Goal: Task Accomplishment & Management: Use online tool/utility

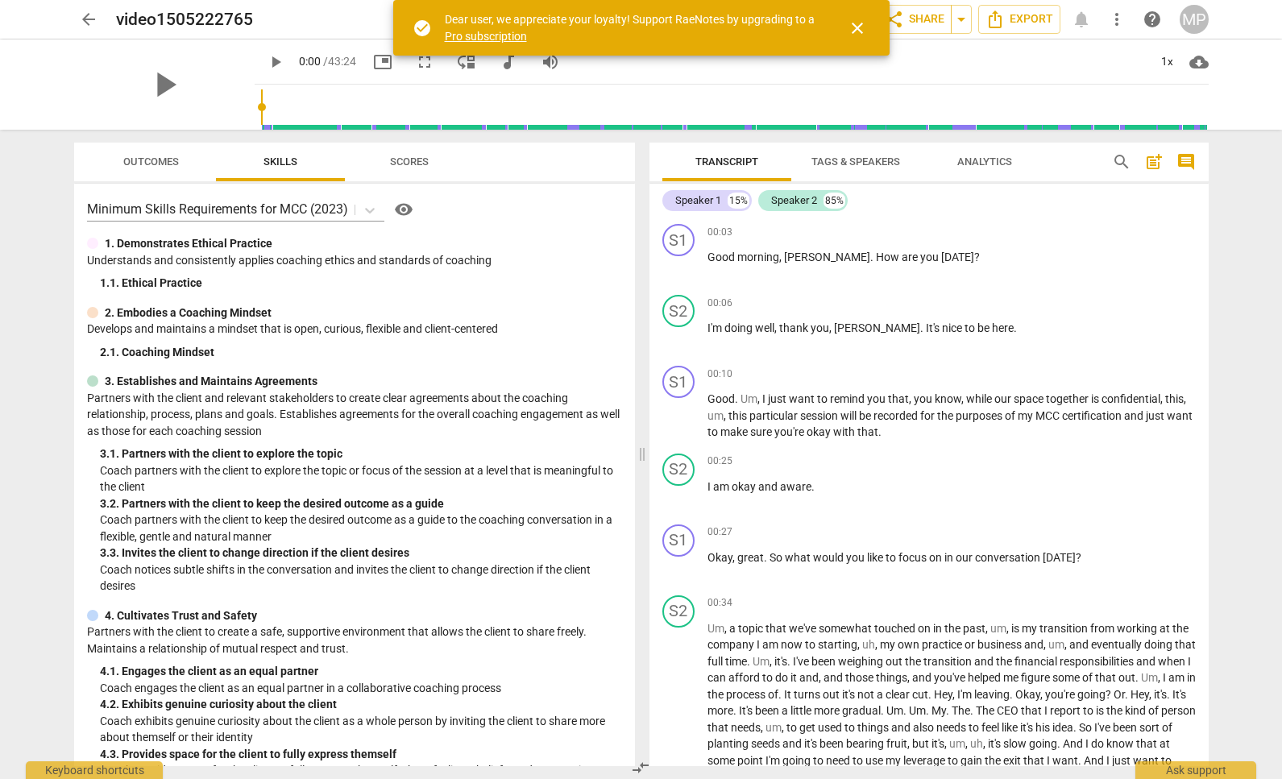
click at [861, 30] on span "close" at bounding box center [857, 28] width 19 height 19
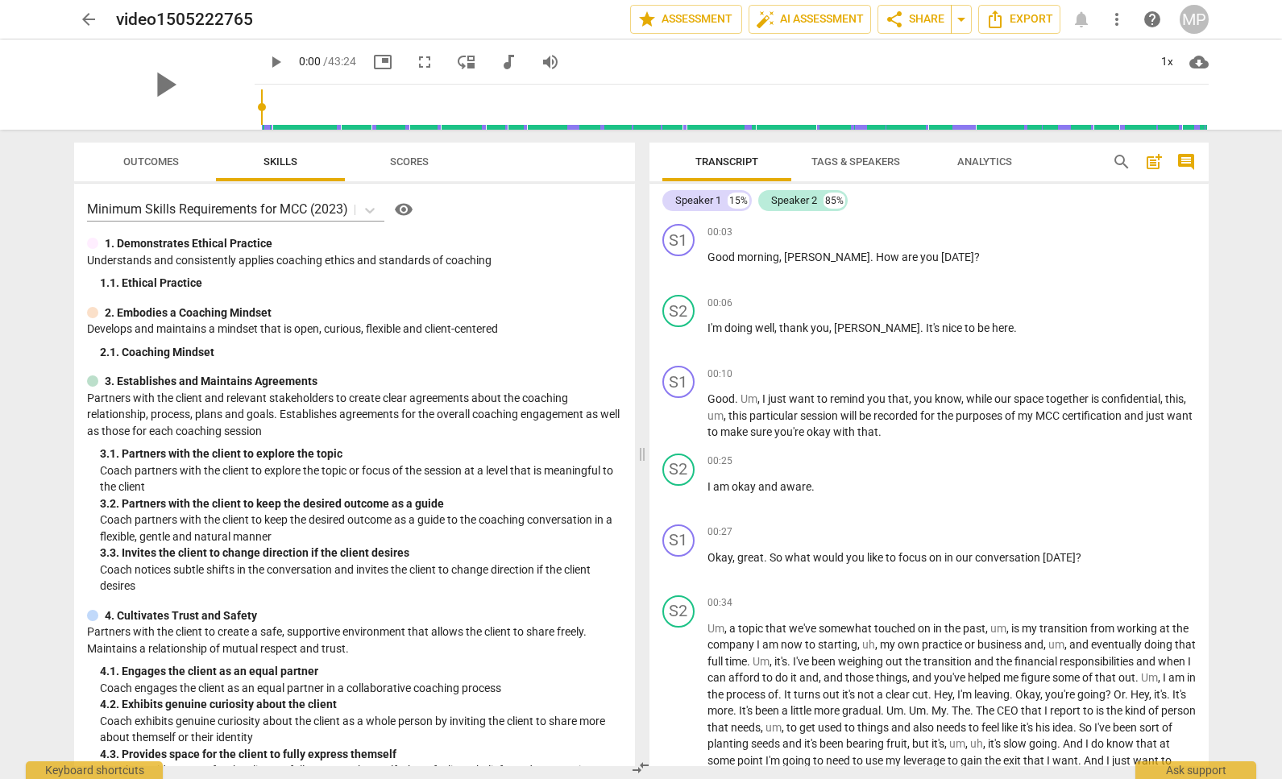
click at [93, 14] on span "arrow_back" at bounding box center [88, 19] width 19 height 19
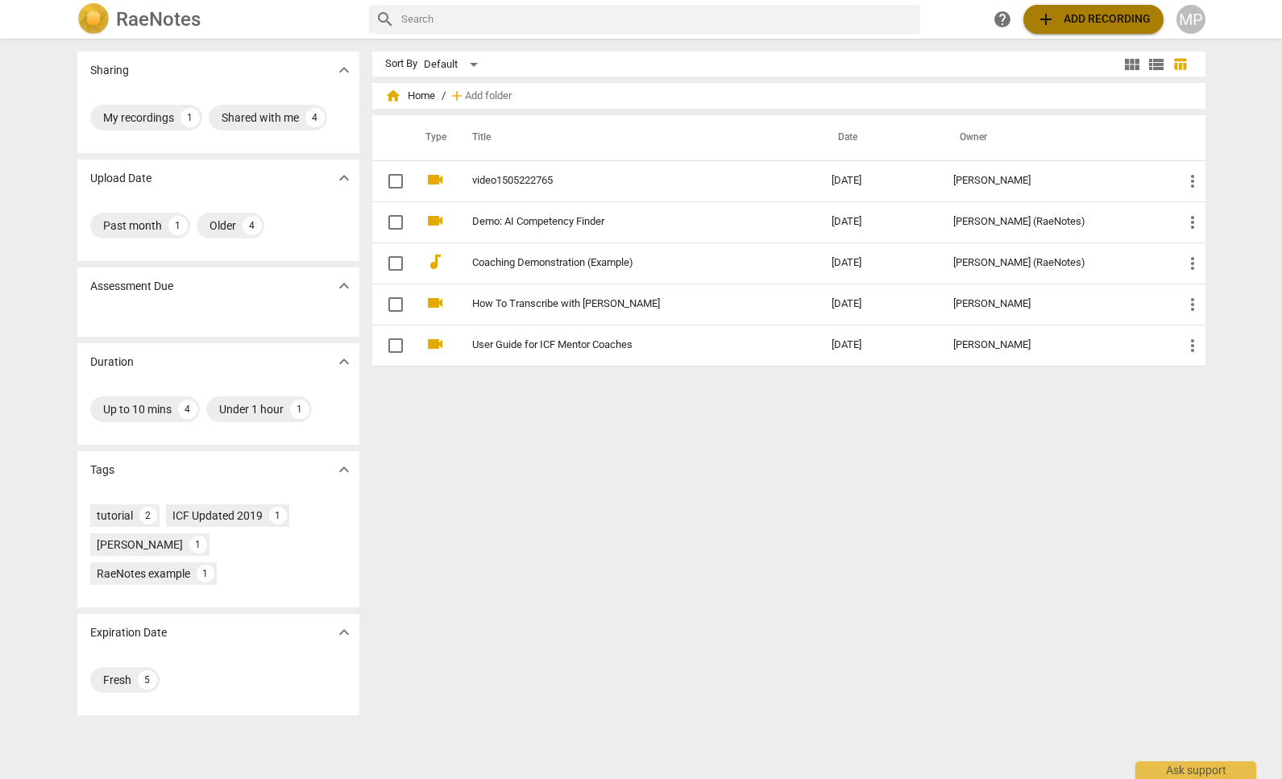
click at [1060, 15] on span "add Add recording" at bounding box center [1093, 19] width 114 height 19
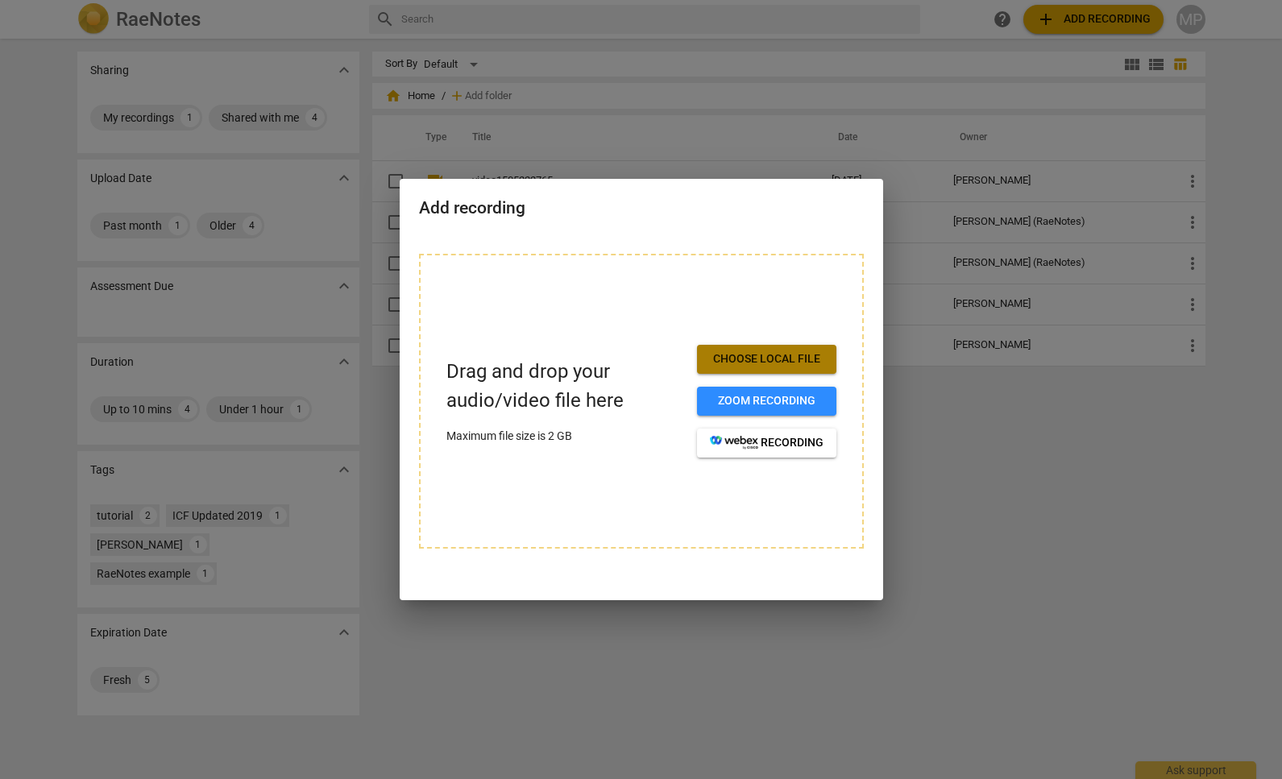
click at [794, 360] on span "Choose local file" at bounding box center [767, 359] width 114 height 16
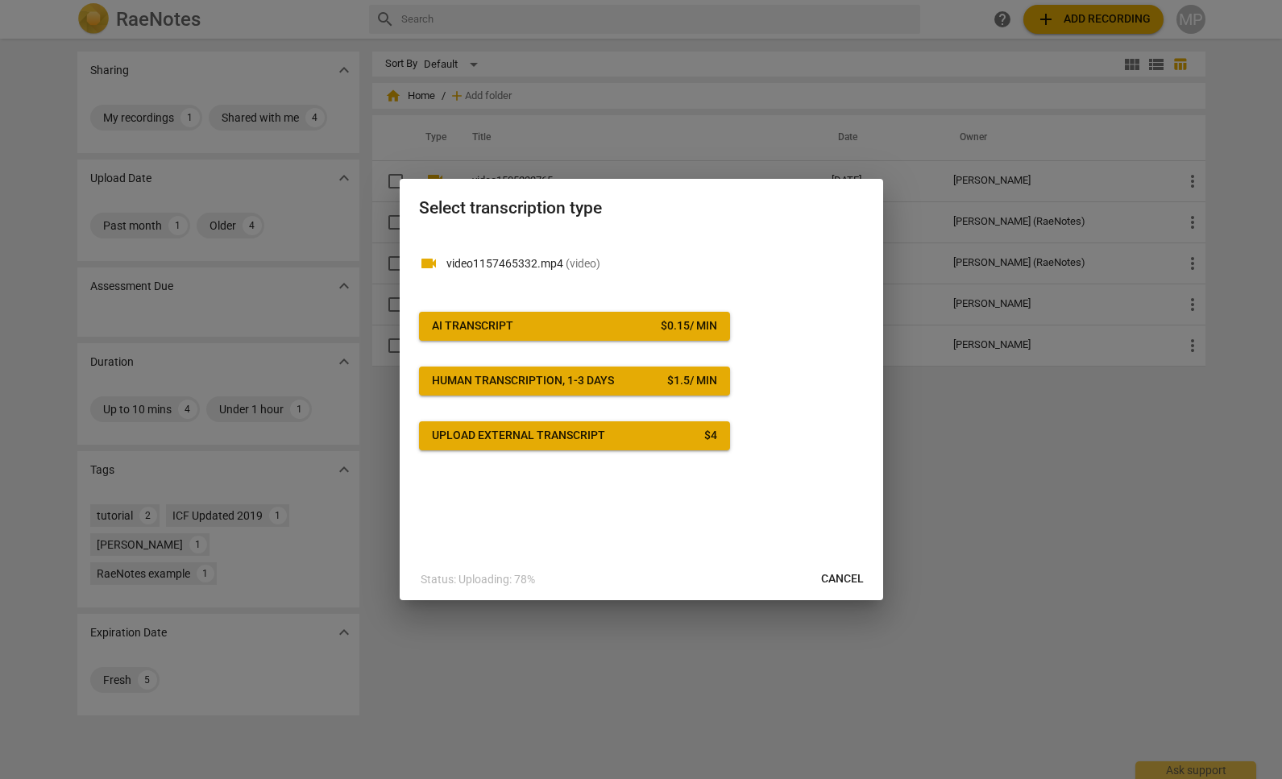
click at [647, 333] on span "AI Transcript $ 0.15 / min" at bounding box center [574, 326] width 285 height 16
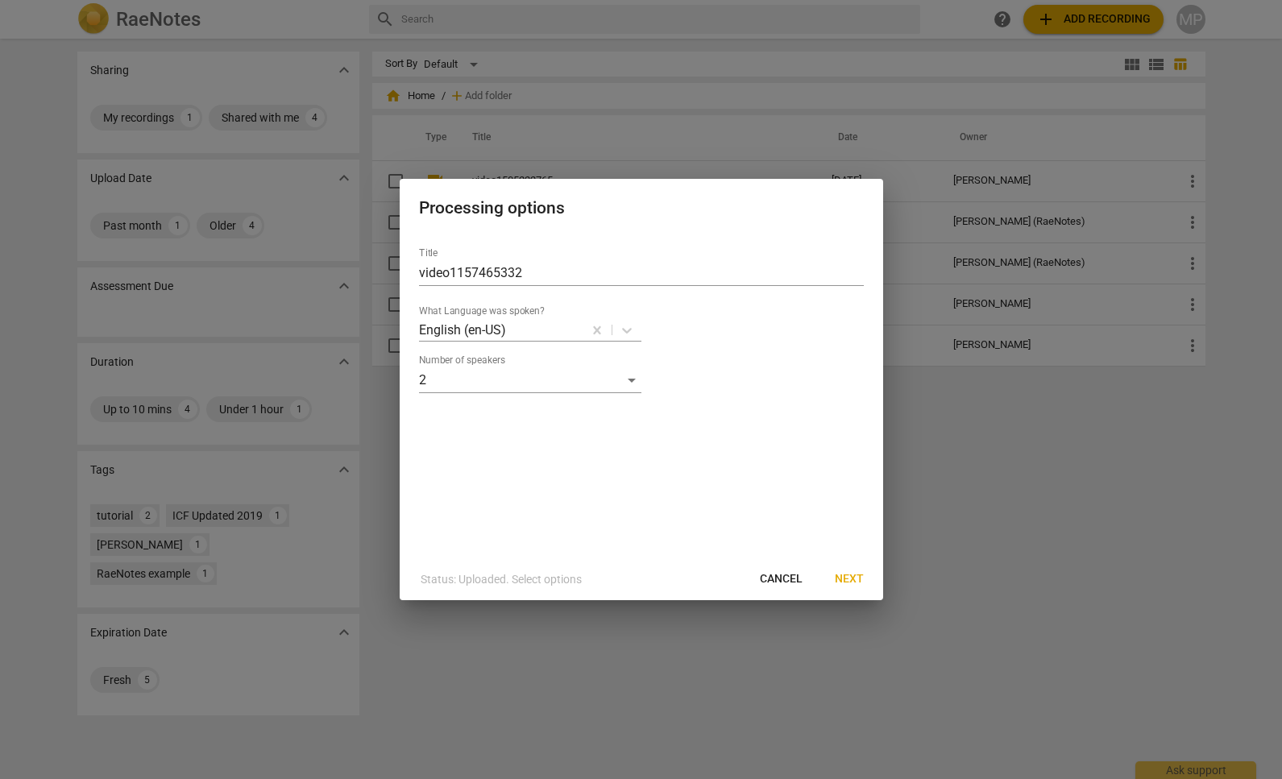
click at [854, 581] on span "Next" at bounding box center [849, 579] width 29 height 16
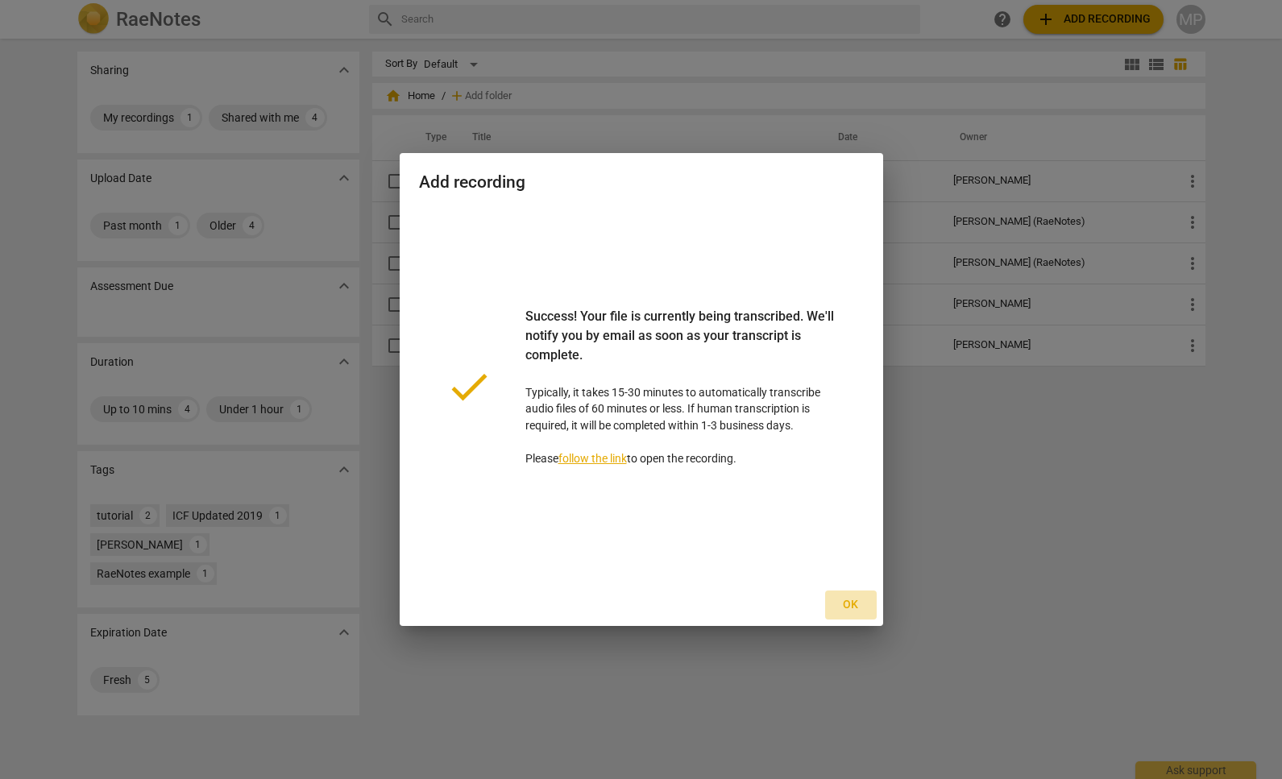
click at [850, 603] on span "Ok" at bounding box center [851, 605] width 26 height 16
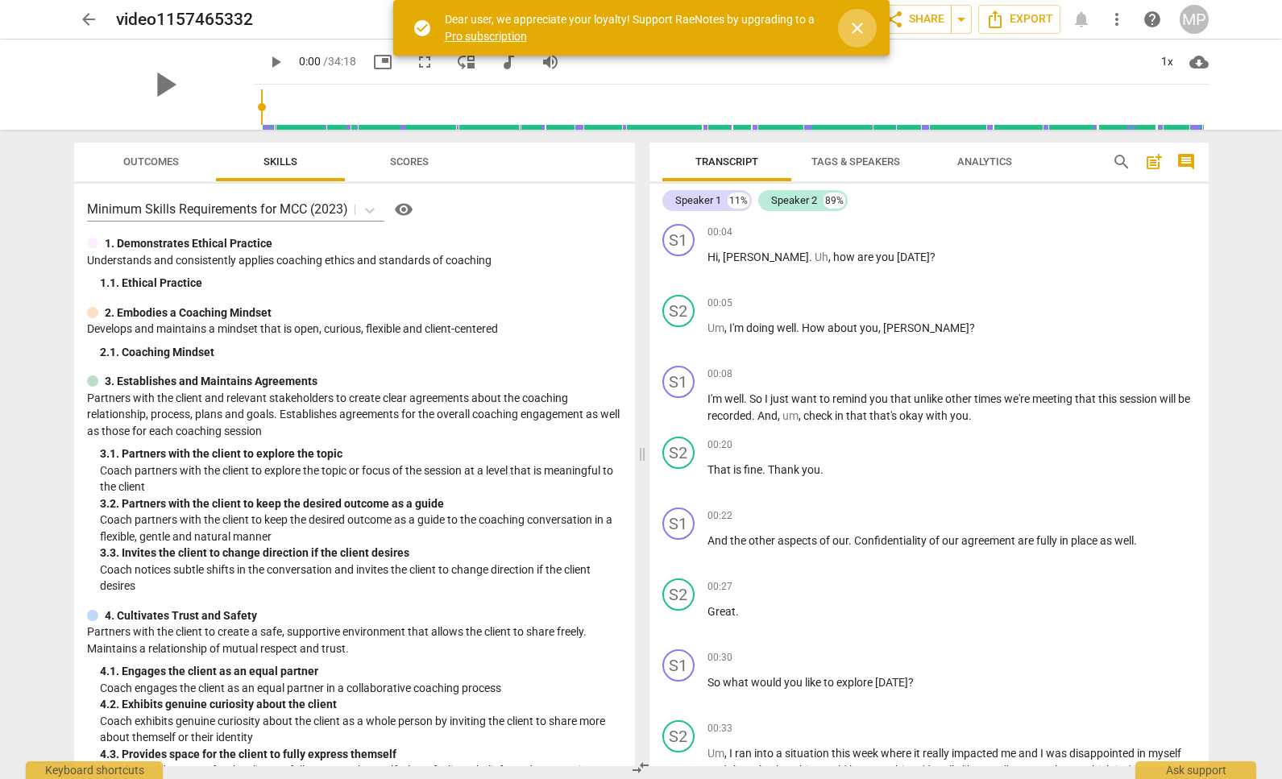
click at [856, 27] on span "close" at bounding box center [857, 28] width 19 height 19
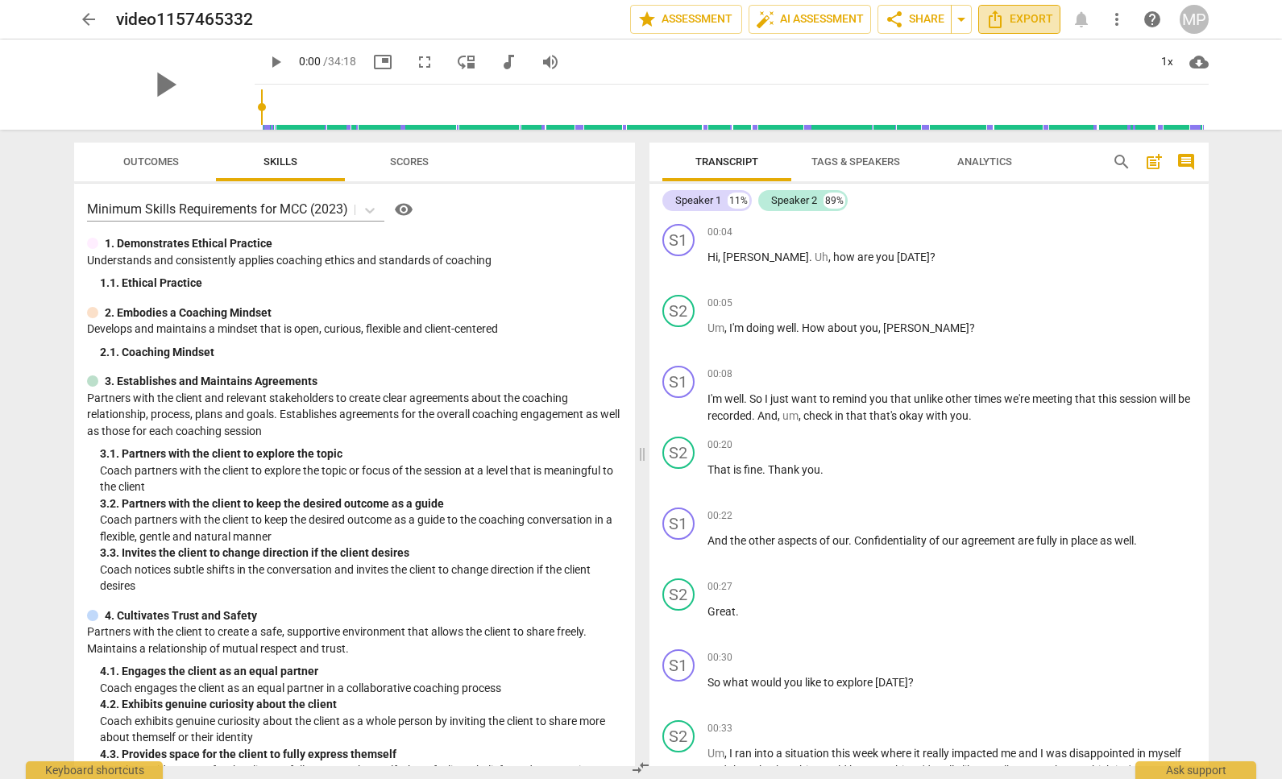
click at [1010, 17] on span "Export" at bounding box center [1019, 19] width 68 height 19
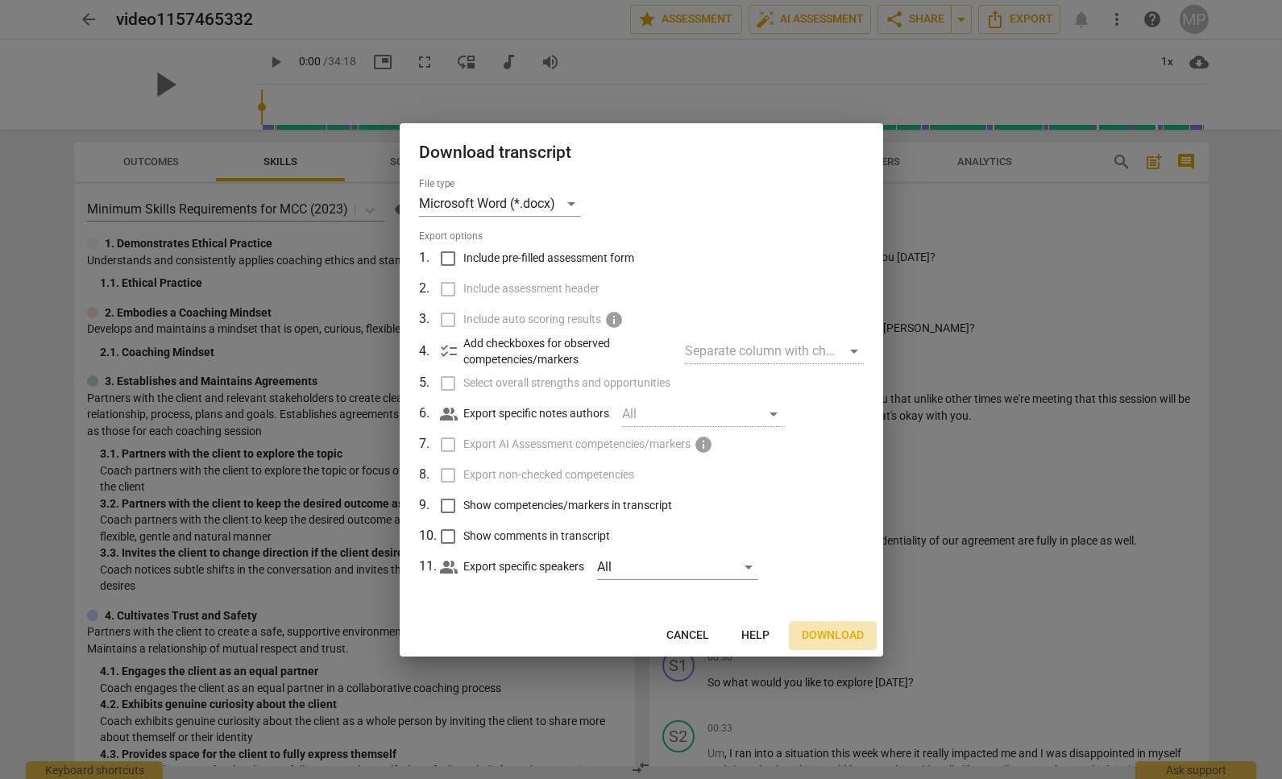
click at [837, 637] on span "Download" at bounding box center [833, 636] width 62 height 16
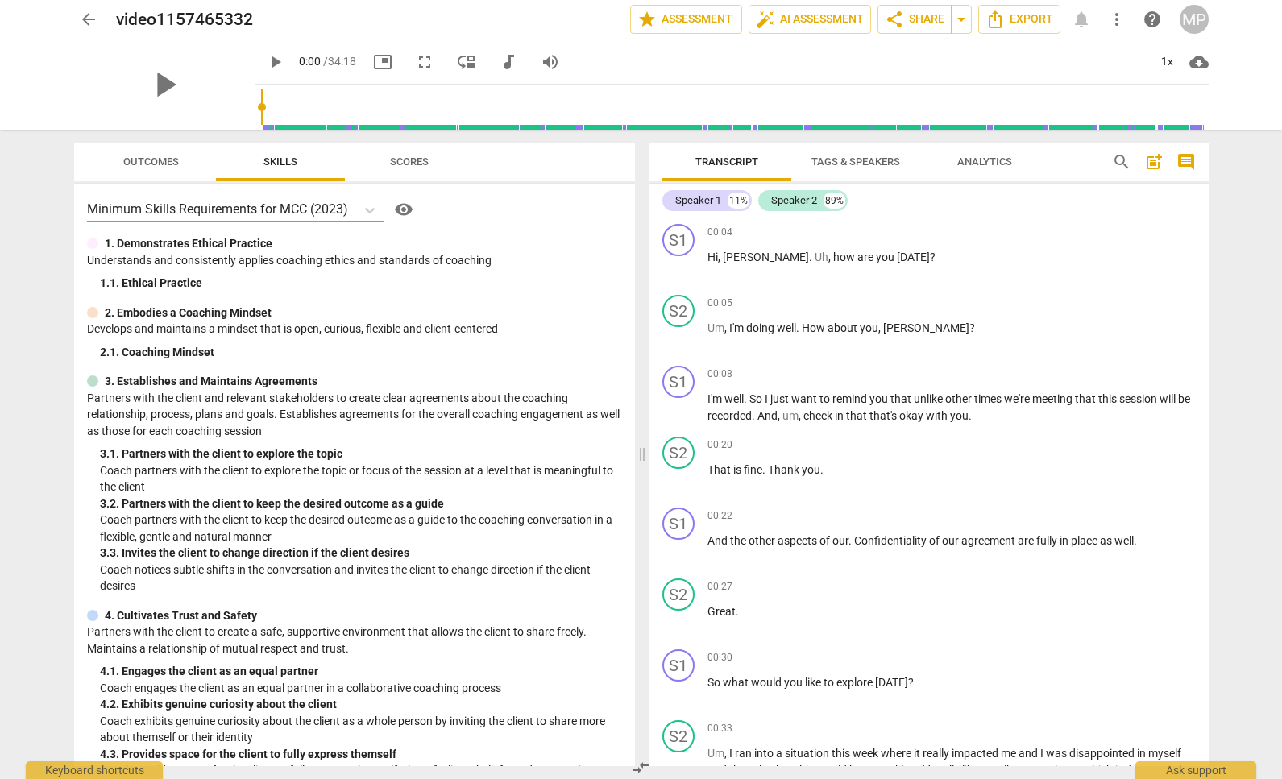
click at [1018, 1] on div "arrow_back video1157465332 edit star Assessment auto_fix_high AI Assessment sha…" at bounding box center [641, 19] width 1256 height 39
click at [411, 166] on span "Scores" at bounding box center [409, 162] width 39 height 12
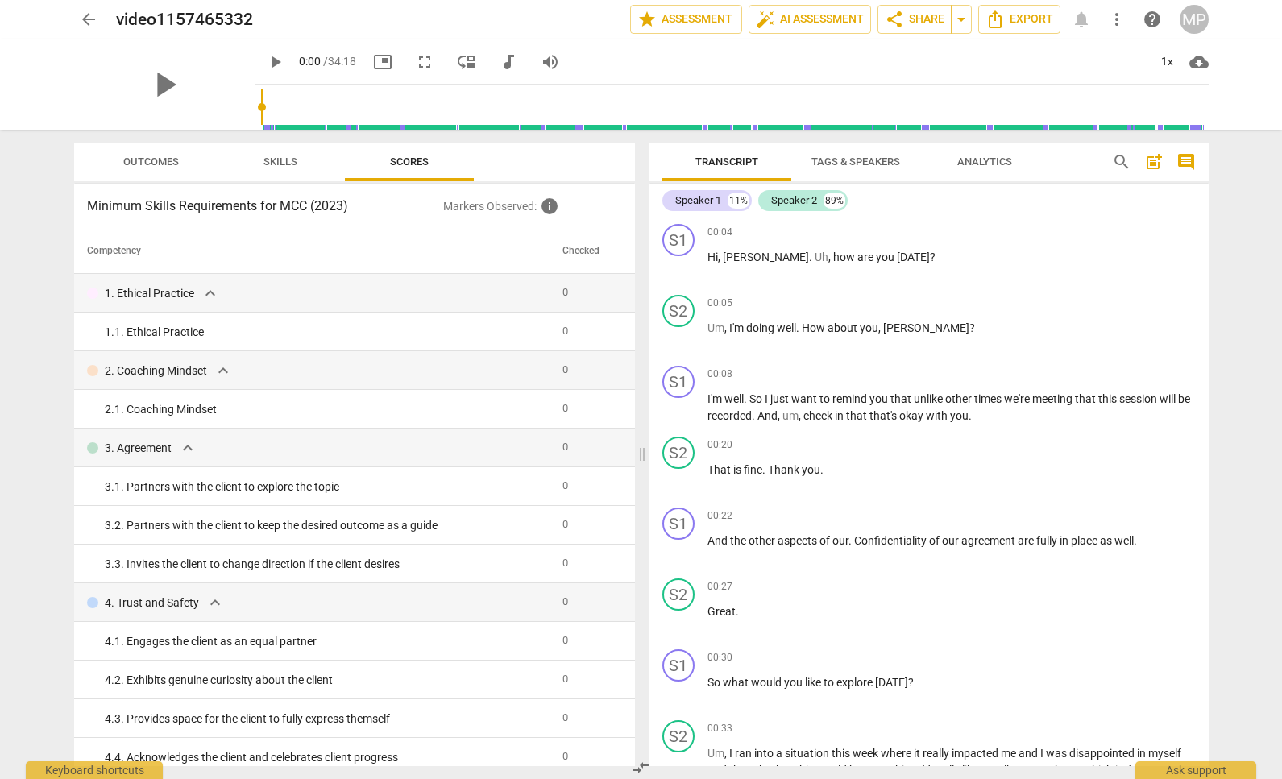
click at [875, 158] on span "Tags & Speakers" at bounding box center [855, 162] width 89 height 12
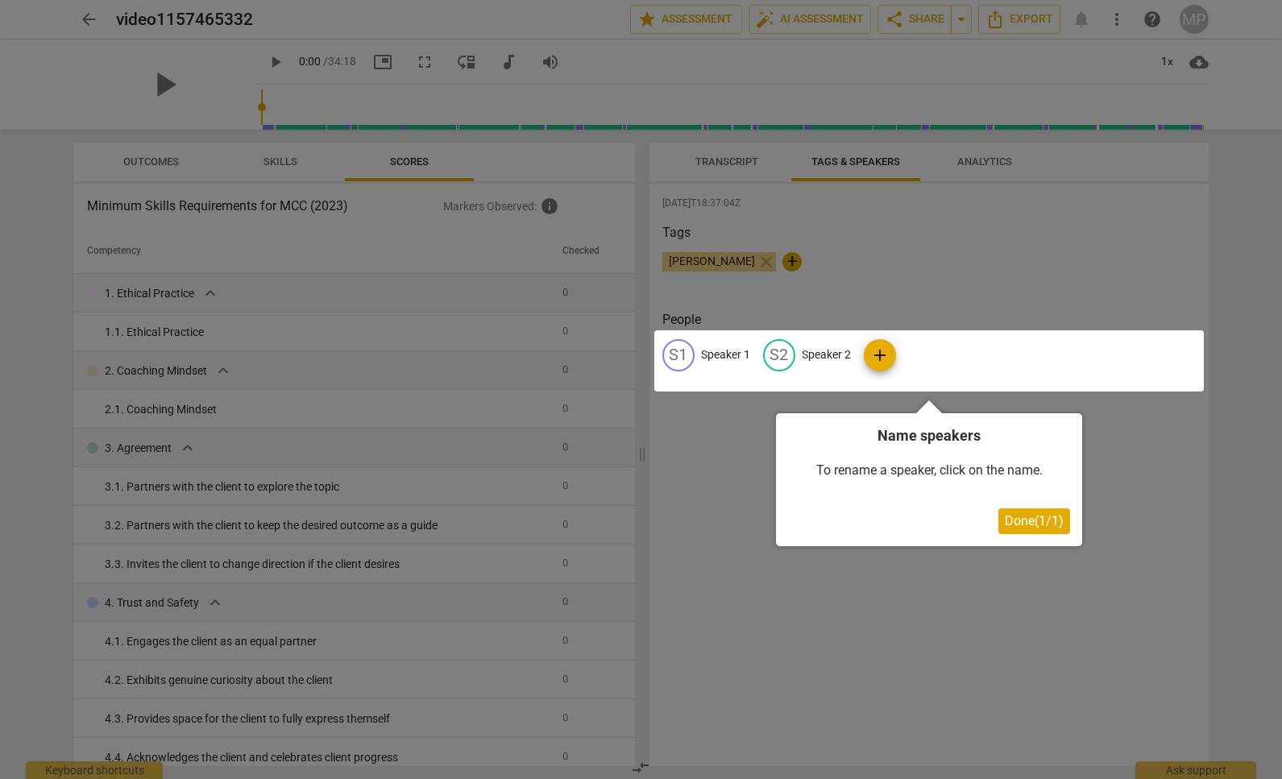
click at [712, 355] on div at bounding box center [929, 360] width 550 height 61
drag, startPoint x: 1025, startPoint y: 525, endPoint x: 855, endPoint y: 462, distance: 181.3
click at [1021, 525] on span "Done ( 1 / 1 )" at bounding box center [1034, 520] width 59 height 15
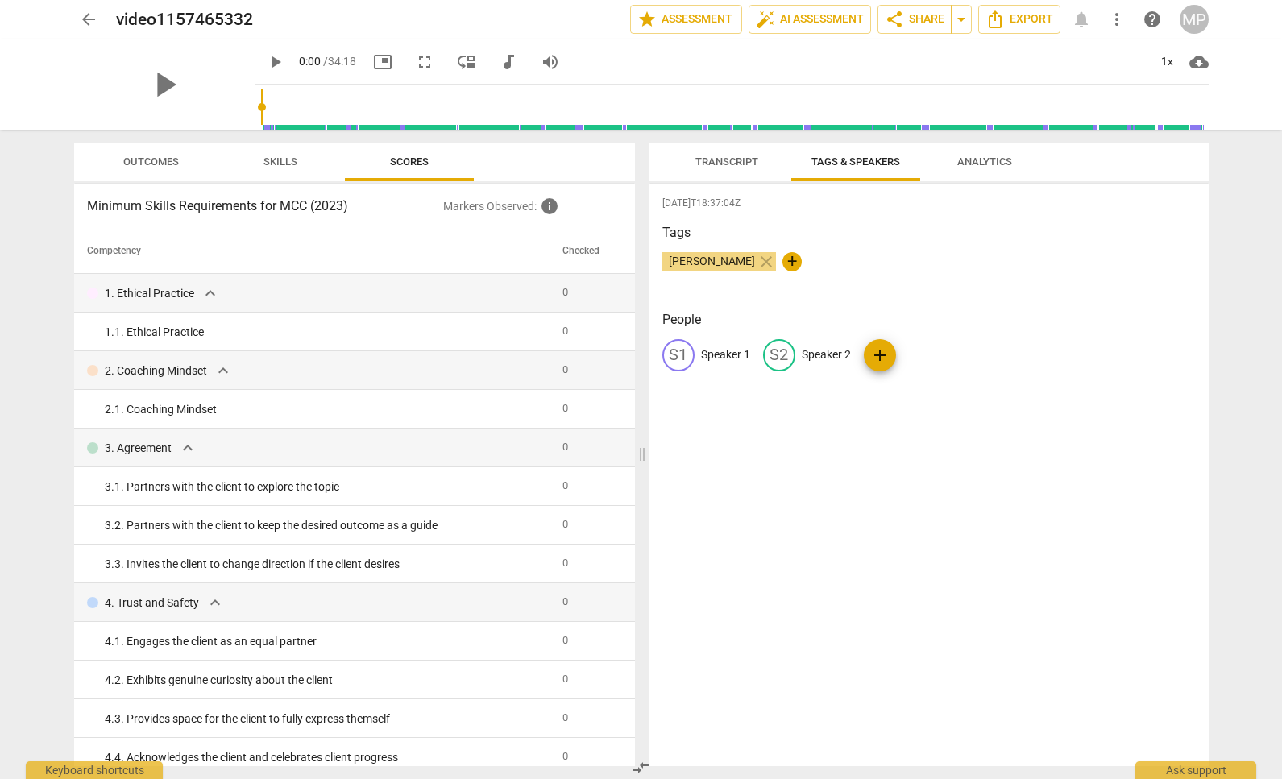
click at [730, 358] on p "Speaker 1" at bounding box center [725, 354] width 49 height 17
click at [912, 355] on p "Speaker 2" at bounding box center [930, 354] width 49 height 17
click at [724, 355] on p "Speaker 1" at bounding box center [725, 354] width 49 height 17
type input "[PERSON_NAME]"
click at [933, 364] on div "edit Speaker 2" at bounding box center [912, 355] width 88 height 32
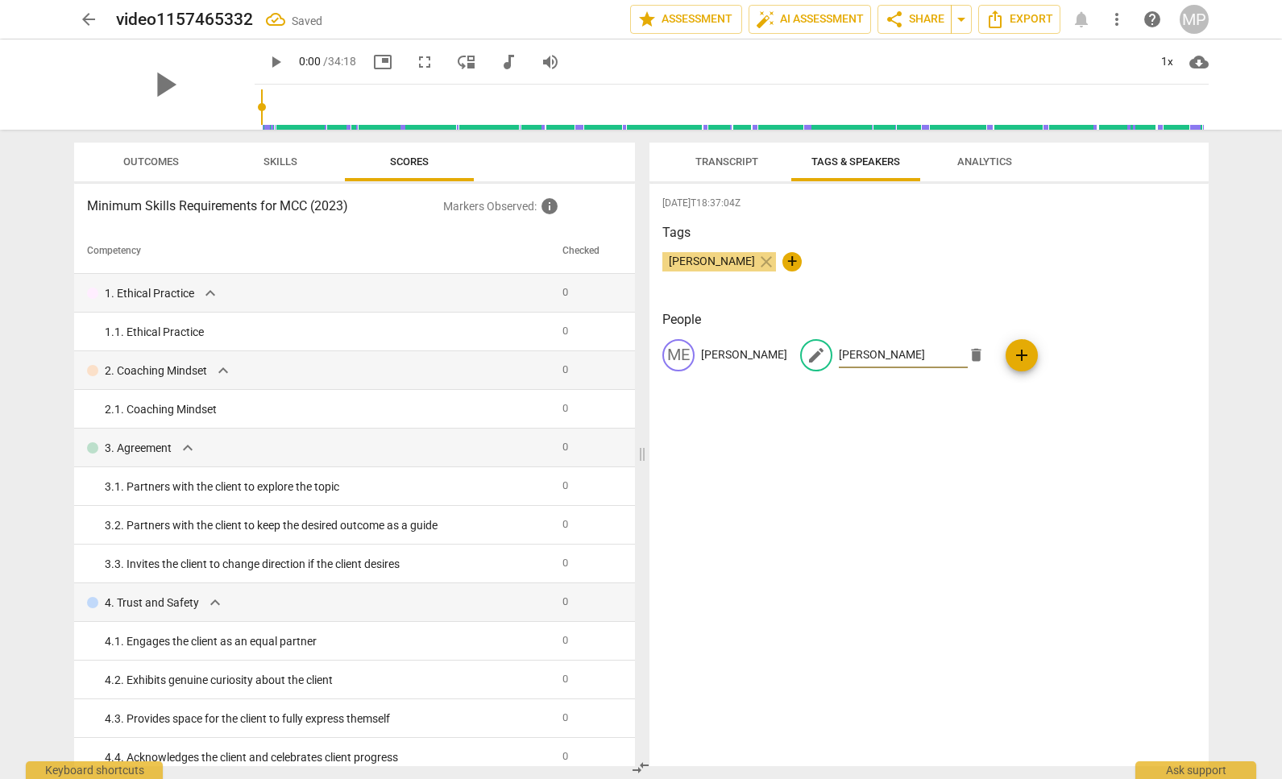
type input "[PERSON_NAME]"
click at [908, 436] on div "[DATE]T18:37:04Z Tags [PERSON_NAME] close + People ME [PERSON_NAME] edit [PERSO…" at bounding box center [928, 475] width 559 height 583
click at [974, 165] on span "Analytics" at bounding box center [984, 162] width 55 height 12
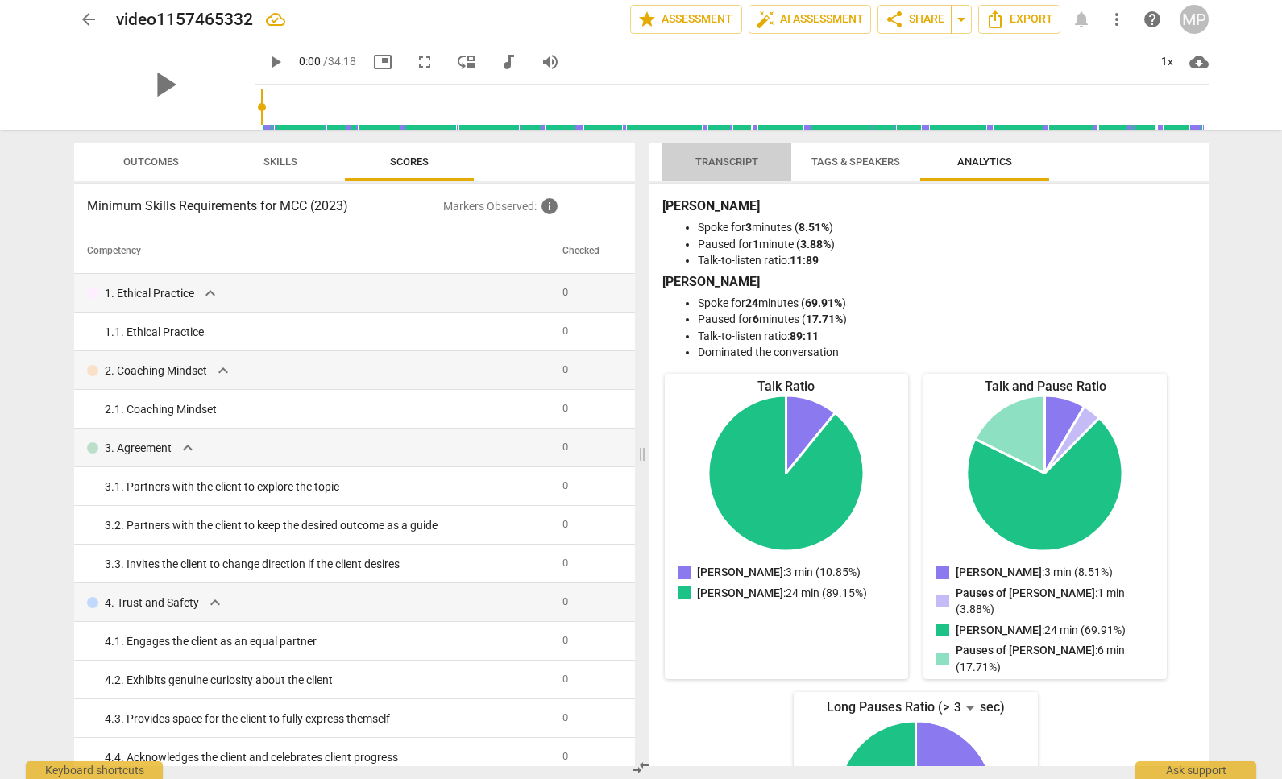
click at [735, 156] on span "Transcript" at bounding box center [726, 162] width 63 height 12
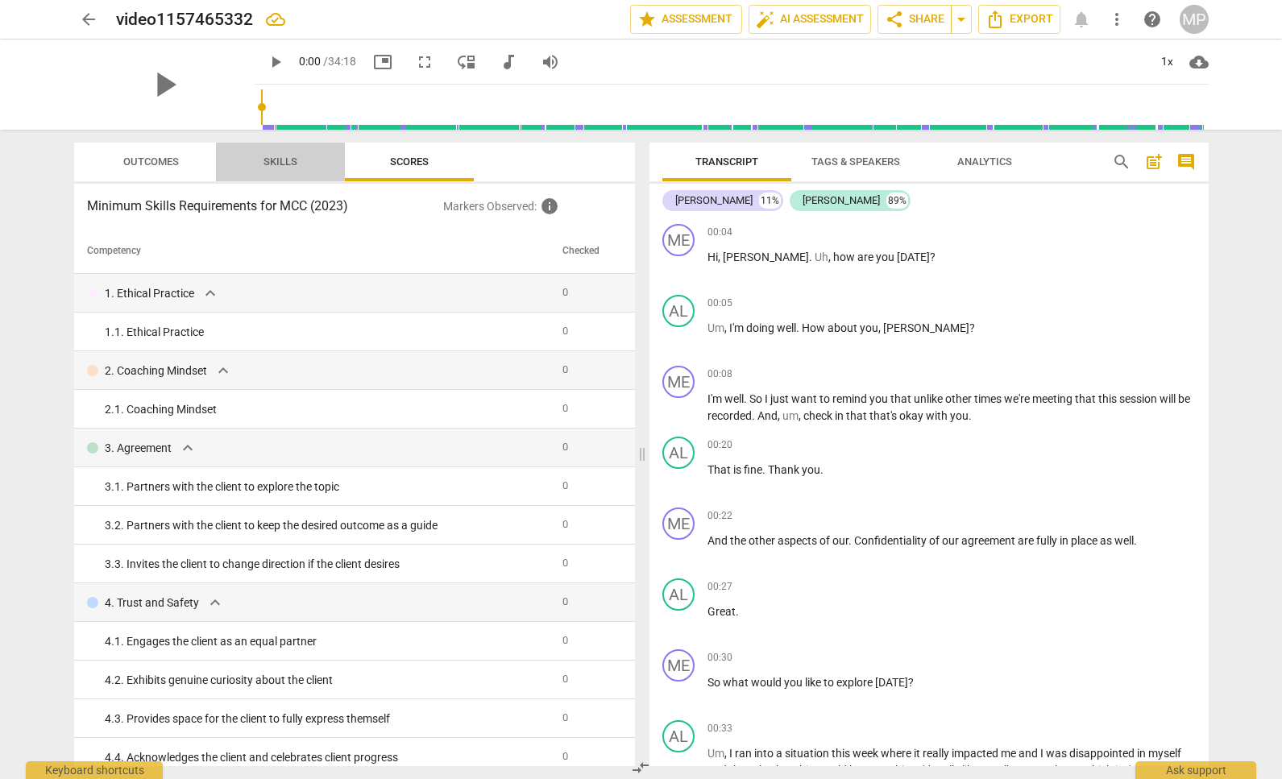
click at [270, 161] on span "Skills" at bounding box center [280, 162] width 34 height 12
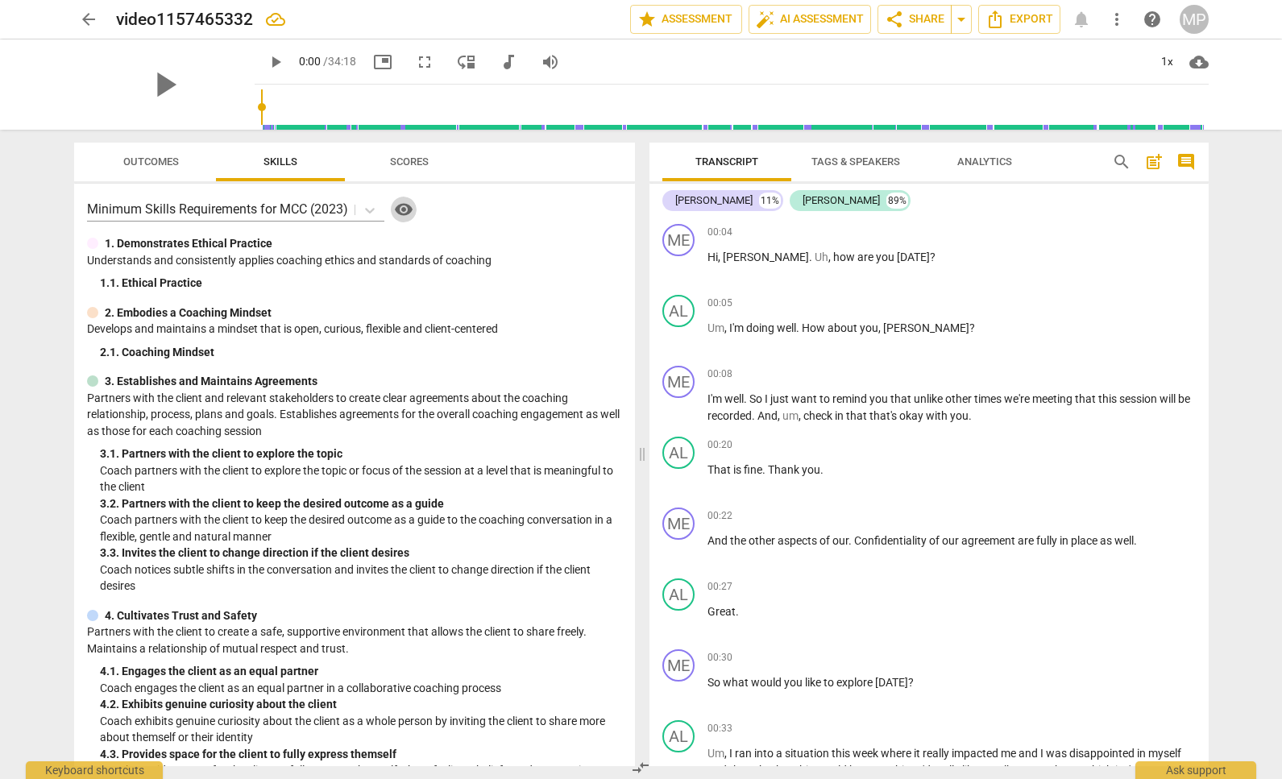
click at [405, 213] on span "visibility" at bounding box center [403, 209] width 19 height 19
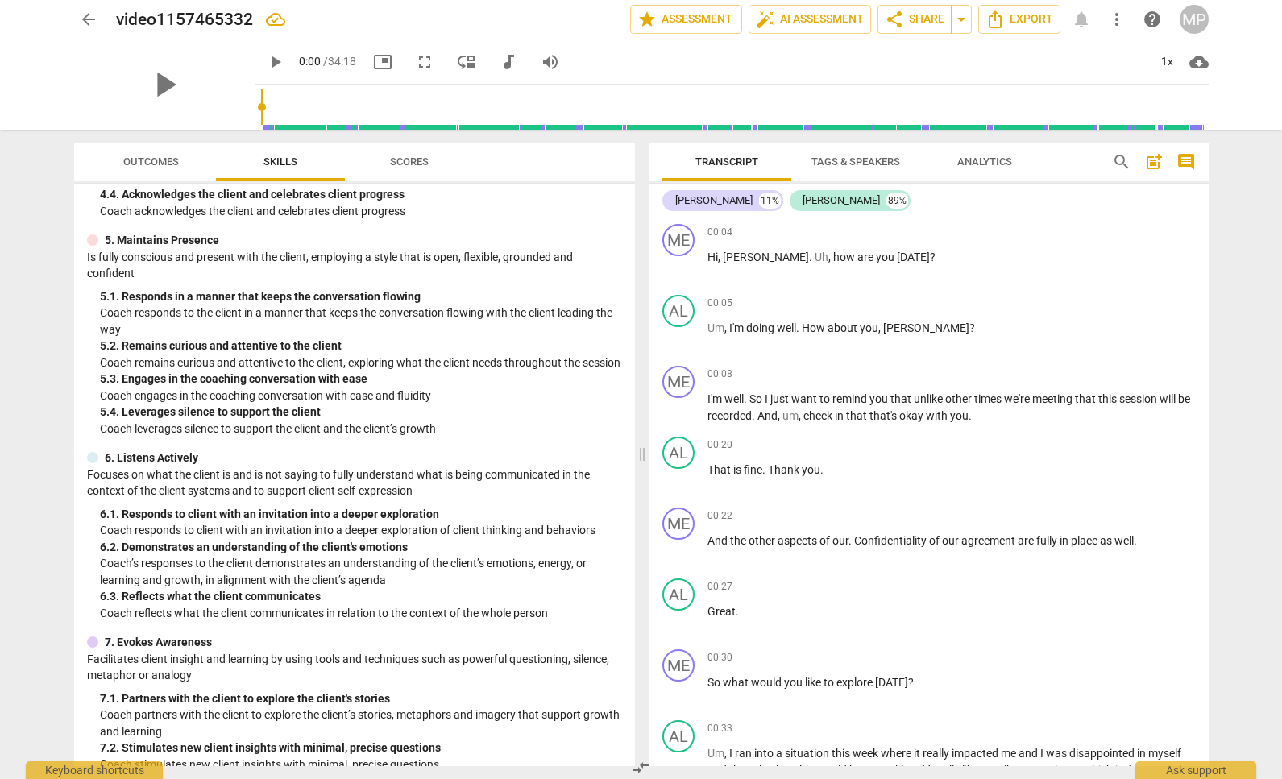
scroll to position [614, 0]
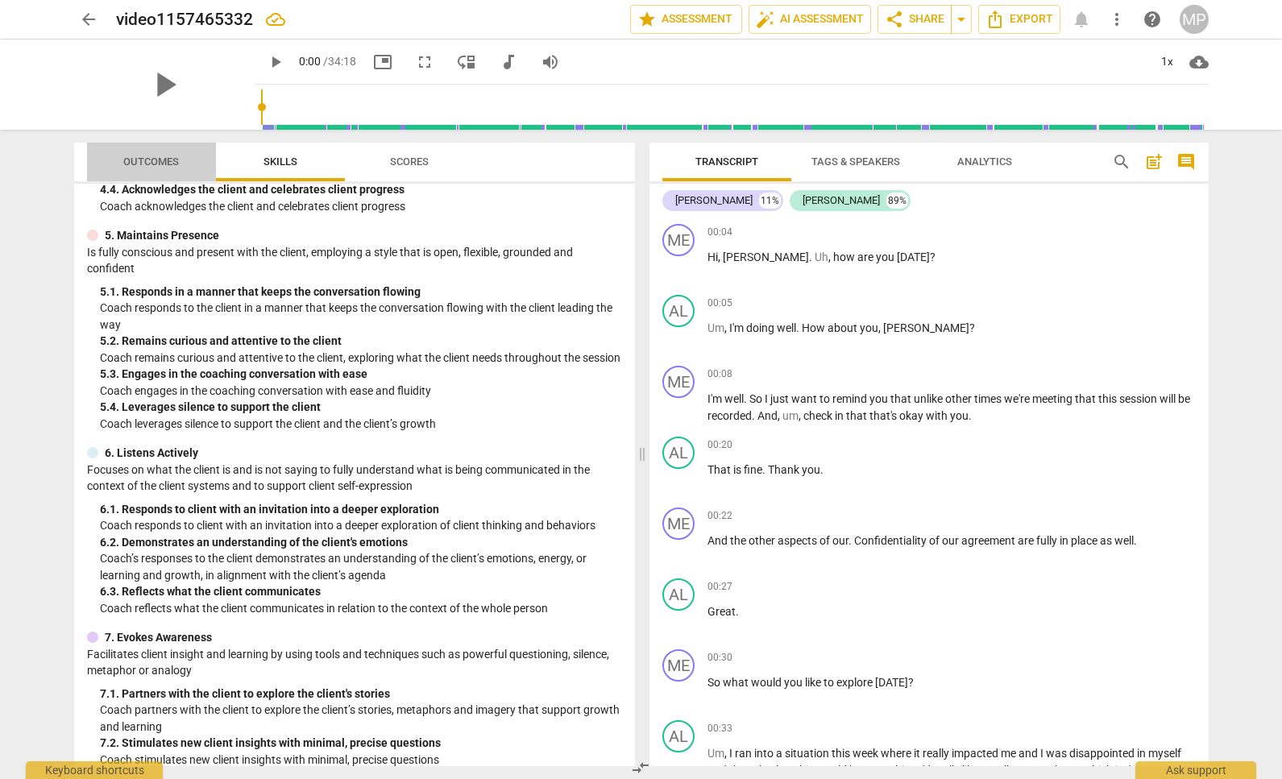
click at [136, 169] on span "Outcomes" at bounding box center [151, 162] width 94 height 22
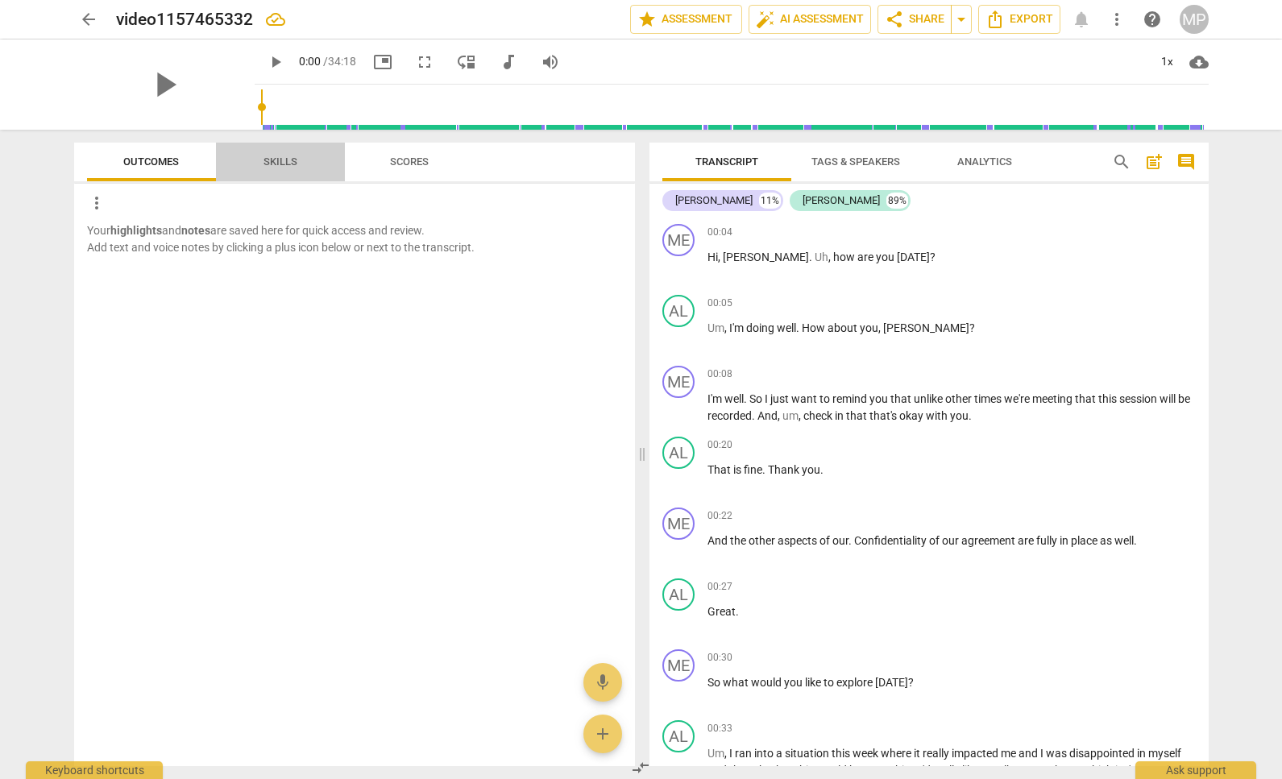
click at [291, 168] on span "Skills" at bounding box center [280, 162] width 73 height 22
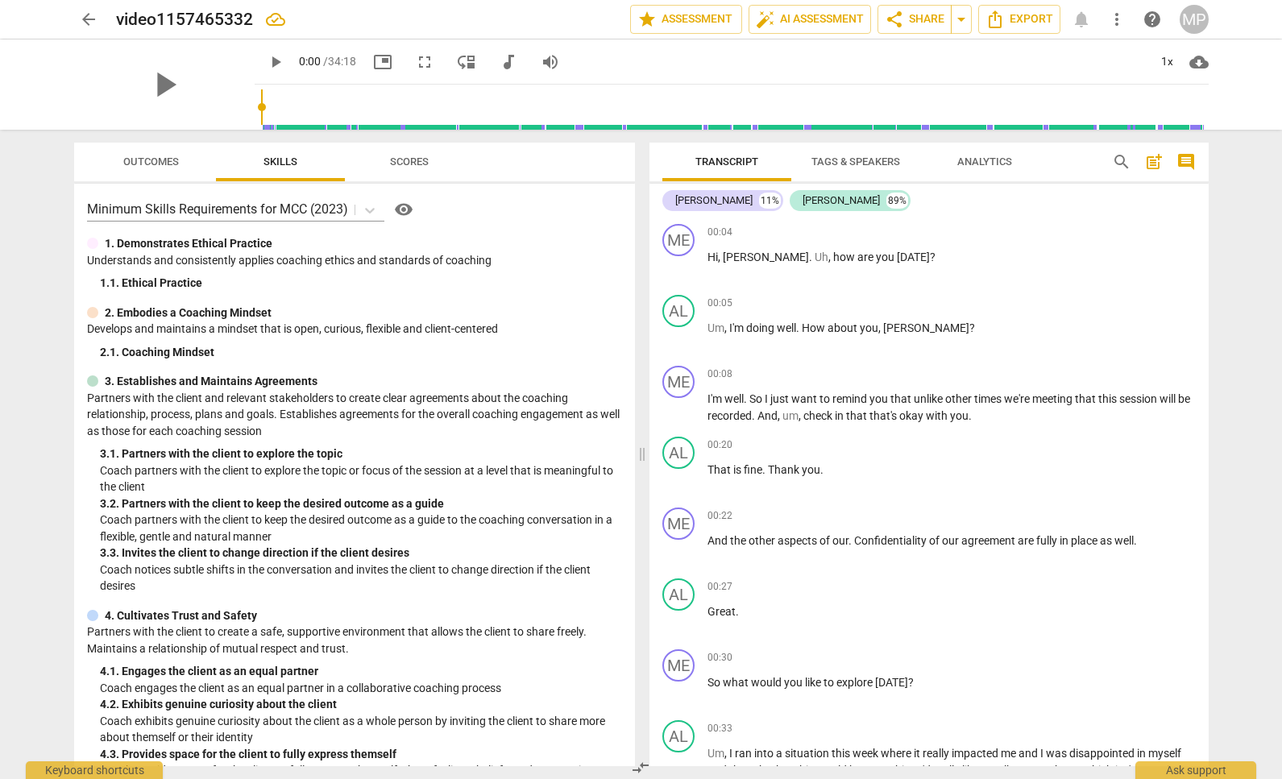
click at [390, 160] on span "Scores" at bounding box center [409, 162] width 39 height 12
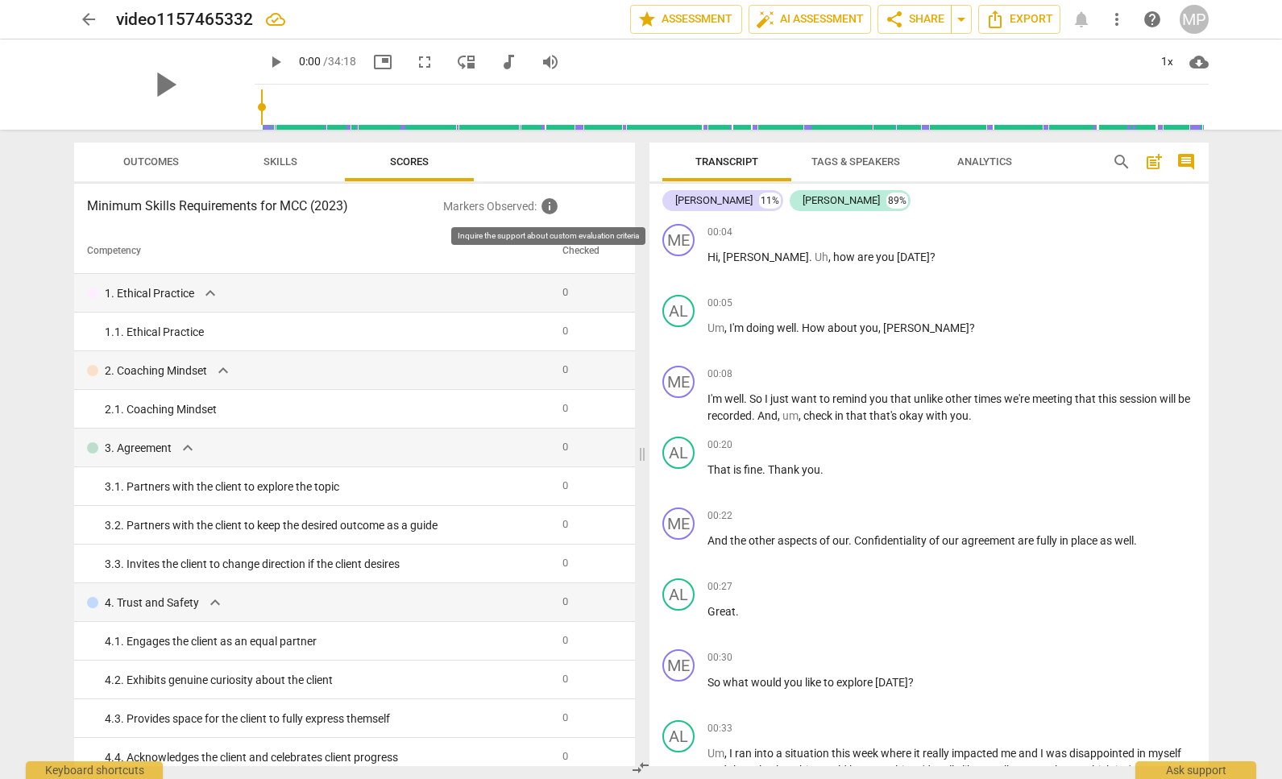
click at [559, 207] on span "info" at bounding box center [549, 206] width 19 height 19
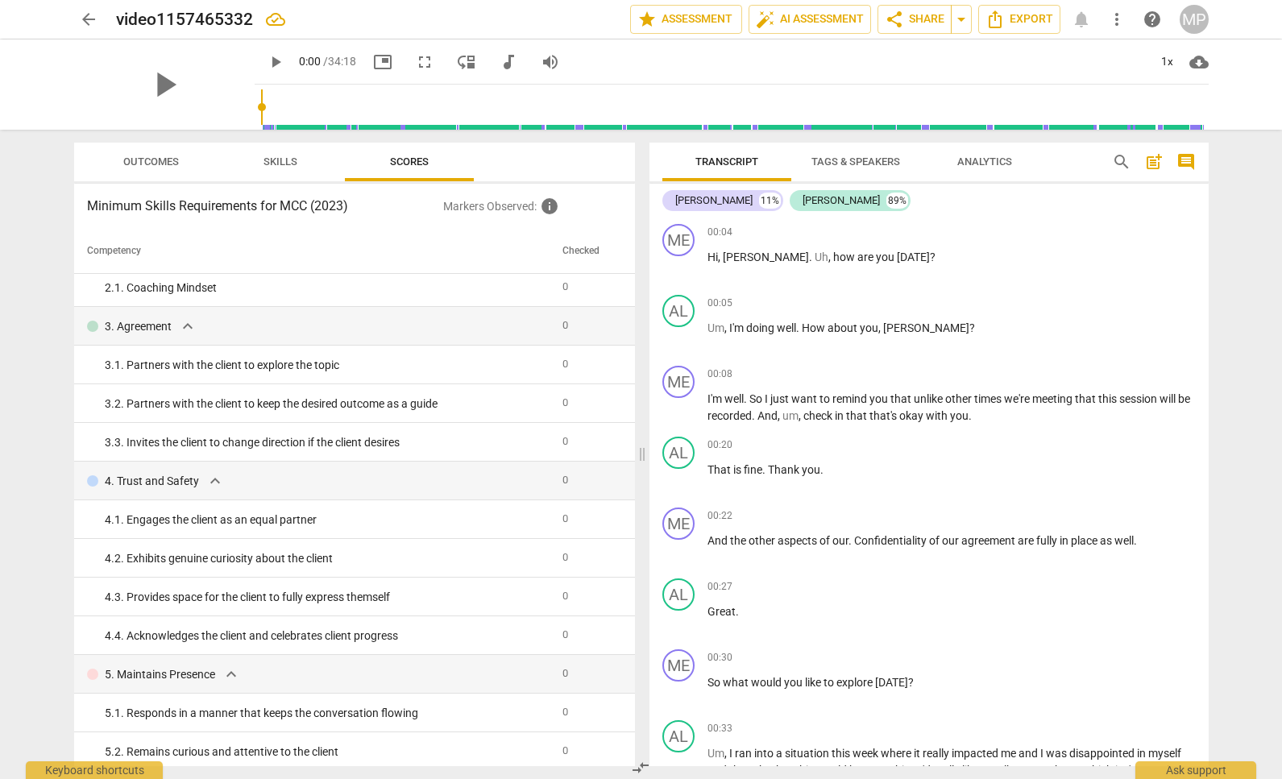
scroll to position [0, 0]
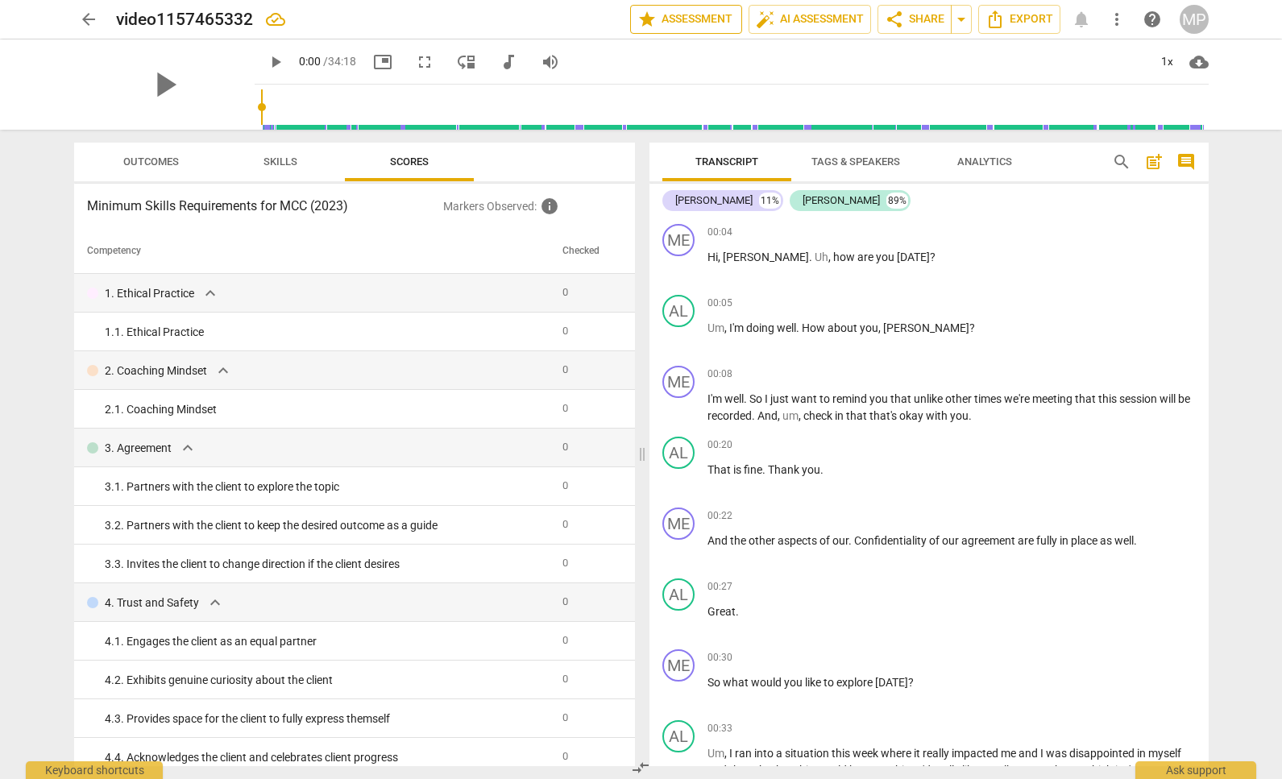
click at [671, 19] on span "star Assessment" at bounding box center [685, 19] width 97 height 19
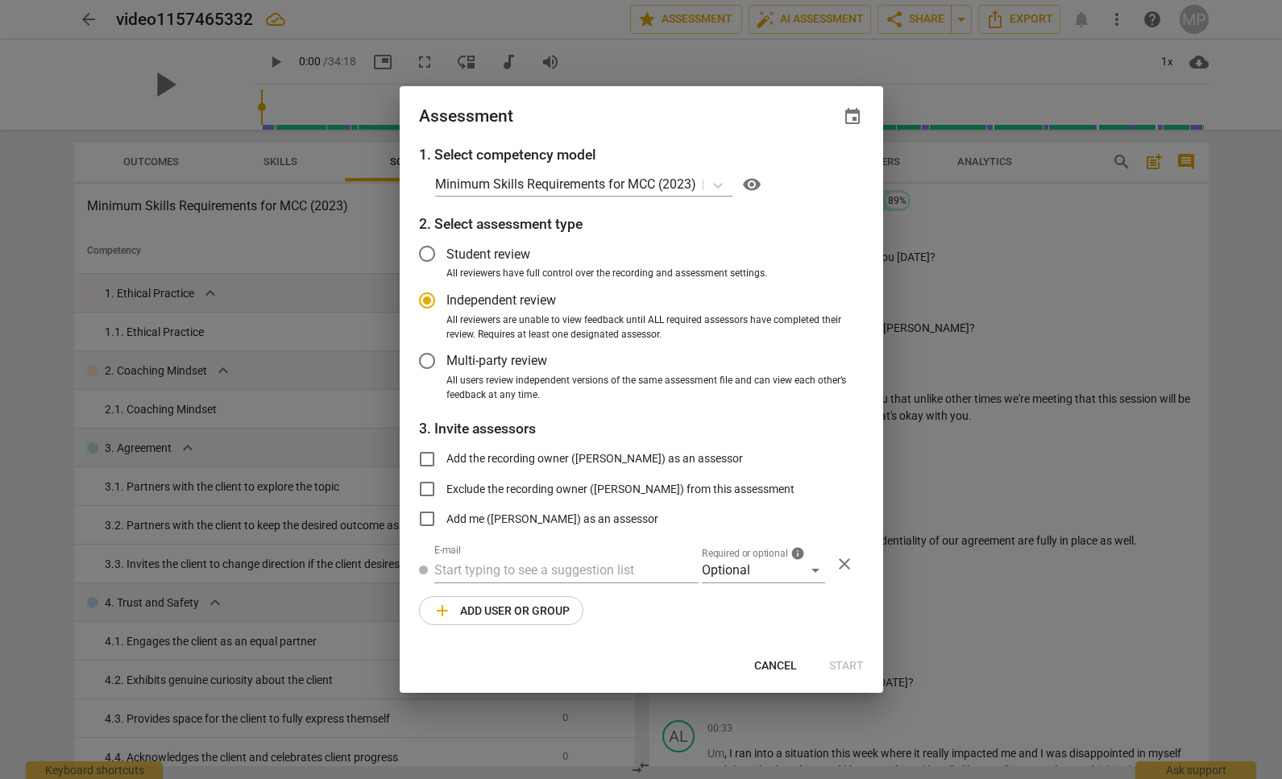
click at [777, 656] on button "Cancel" at bounding box center [775, 665] width 68 height 29
radio input "false"
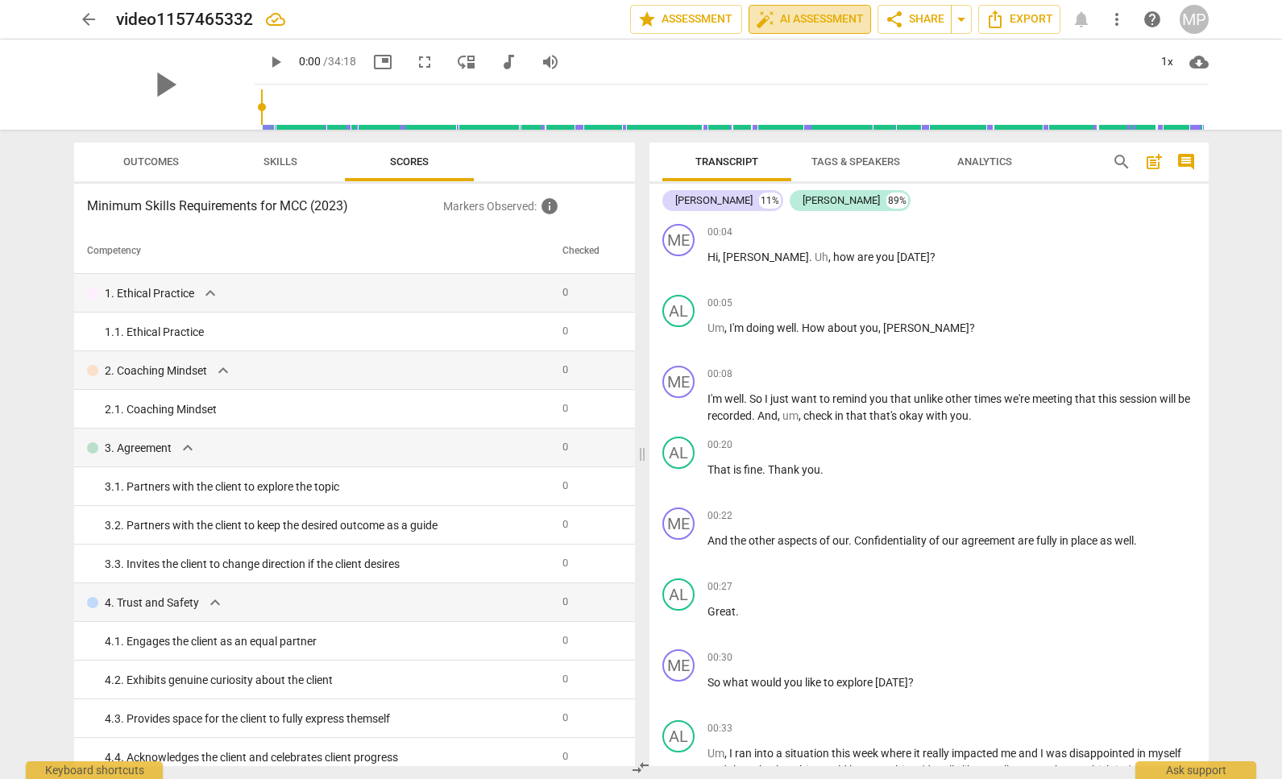
click at [804, 22] on span "auto_fix_high AI Assessment" at bounding box center [810, 19] width 108 height 19
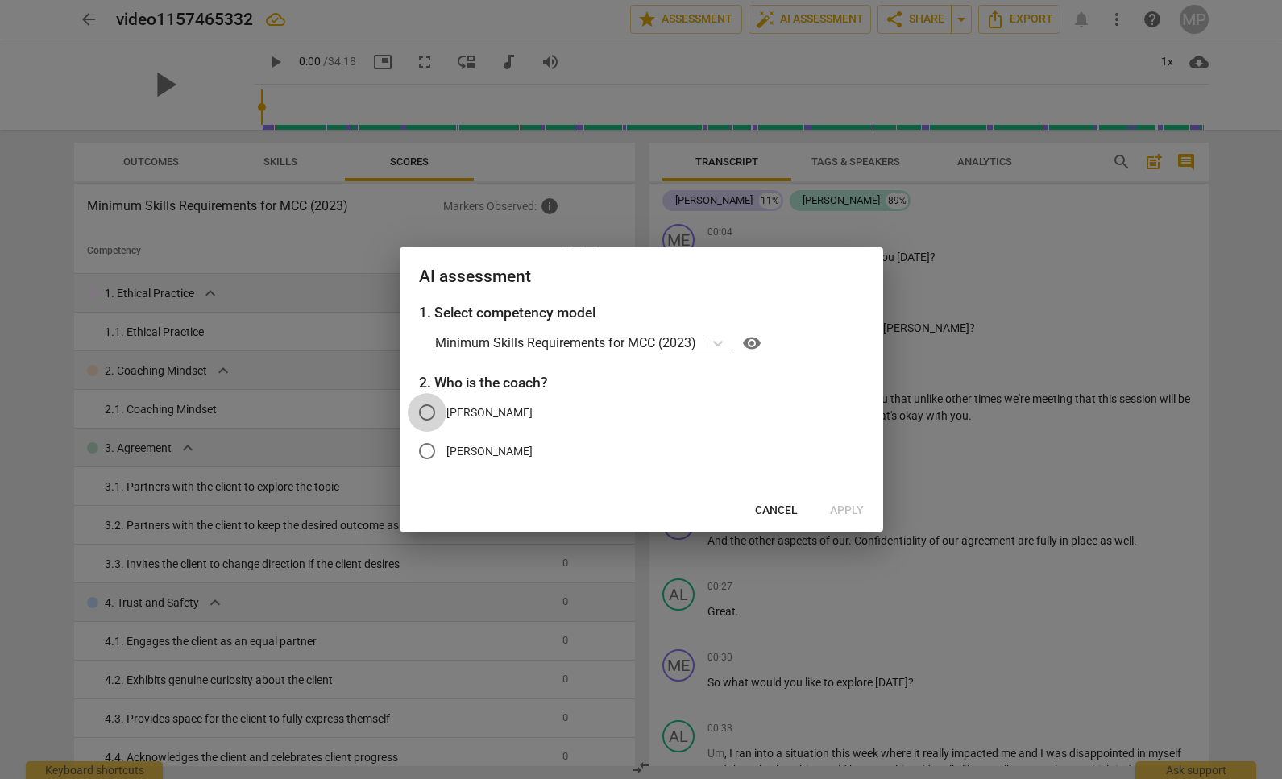
click at [428, 414] on input "[PERSON_NAME]" at bounding box center [427, 412] width 39 height 39
radio input "true"
click at [842, 512] on span "Apply" at bounding box center [847, 511] width 34 height 16
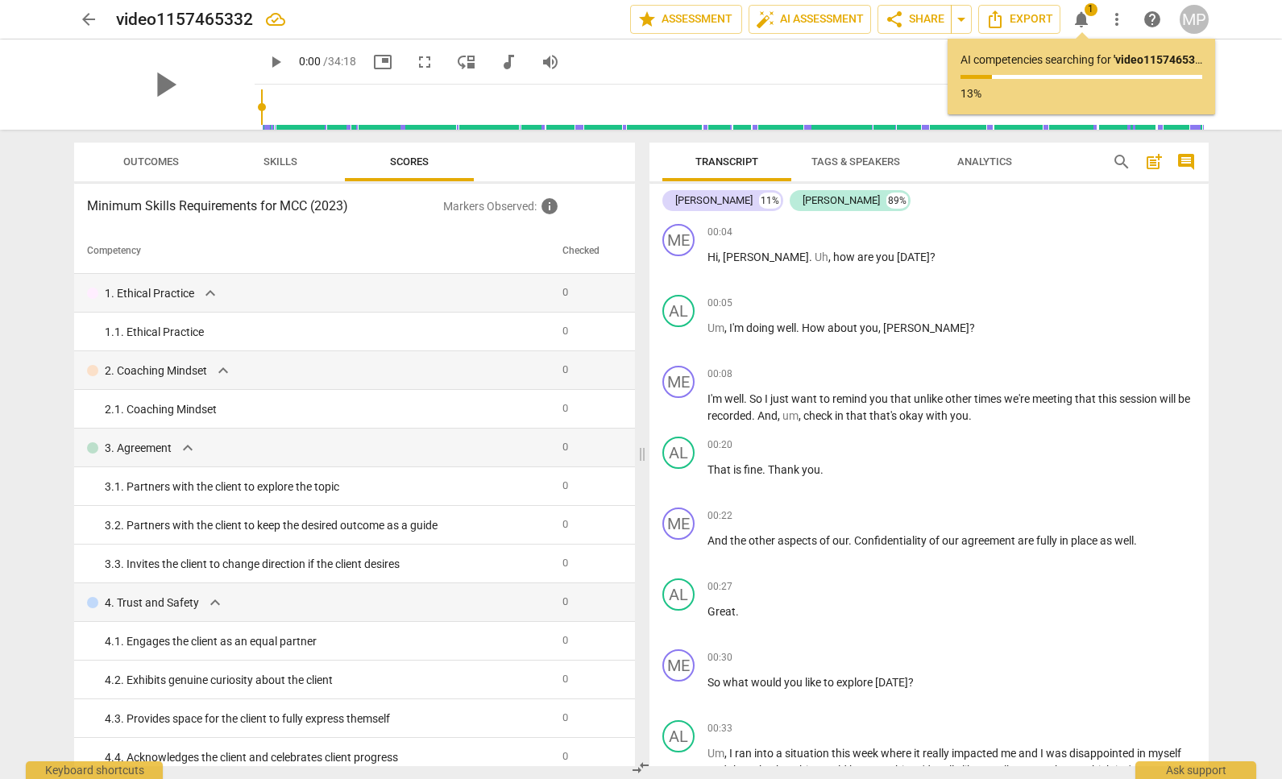
click at [861, 64] on div "play_arrow 0:00 / 34:18 picture_in_picture fullscreen move_down audiotrack volu…" at bounding box center [732, 61] width 954 height 45
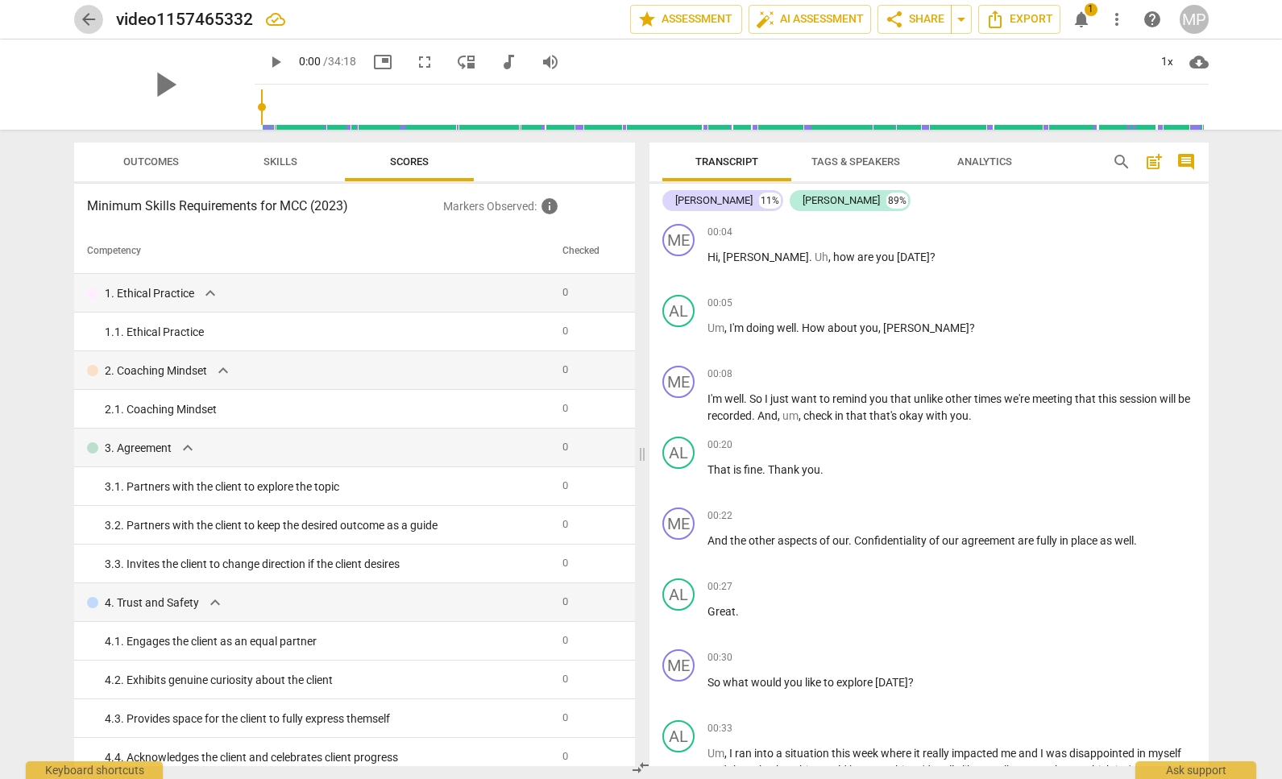
click at [93, 22] on span "arrow_back" at bounding box center [88, 19] width 19 height 19
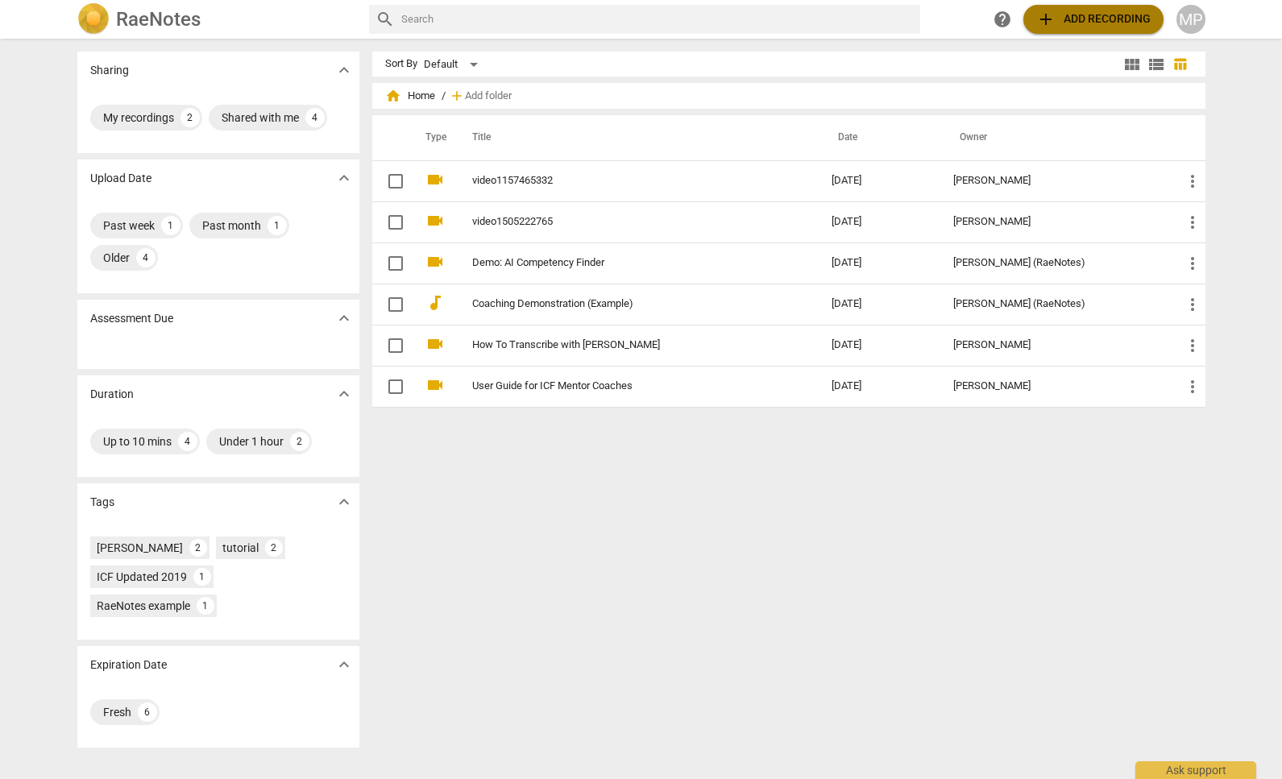
click at [1124, 23] on span "add Add recording" at bounding box center [1093, 19] width 114 height 19
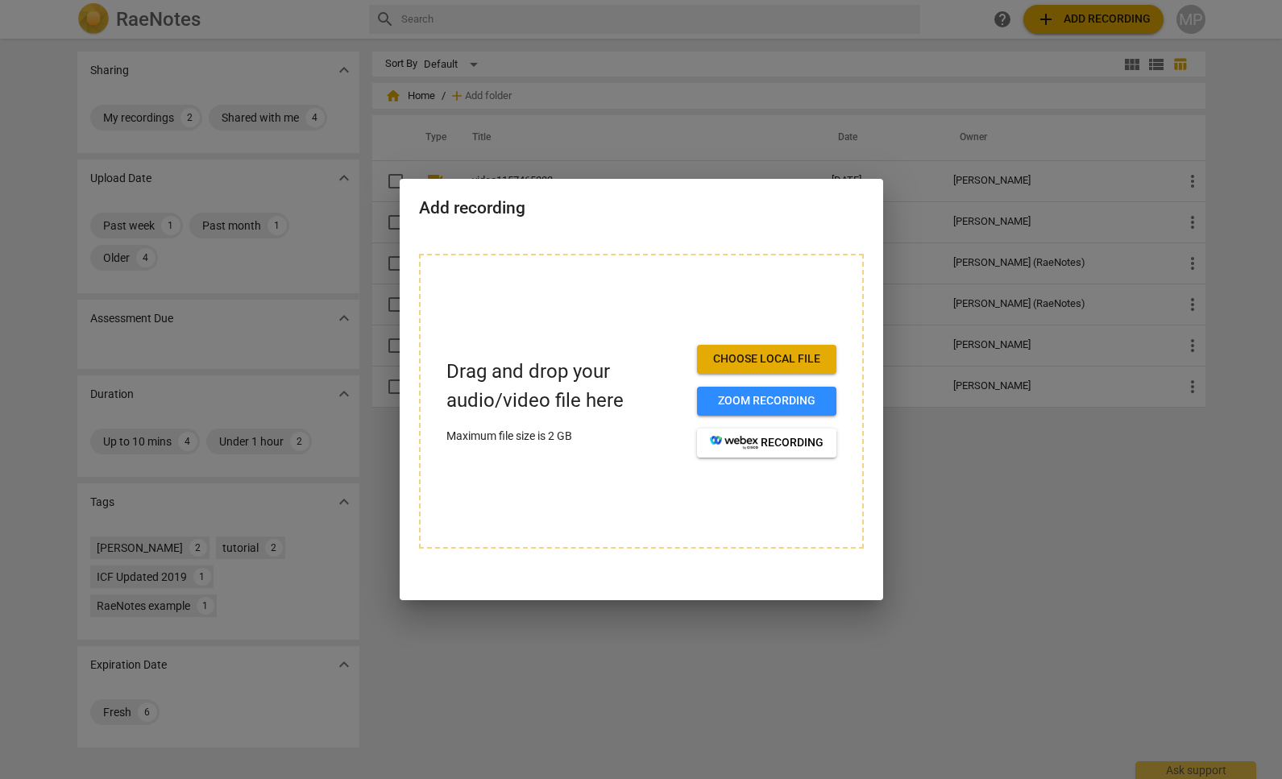
click at [753, 351] on span "Choose local file" at bounding box center [767, 359] width 114 height 16
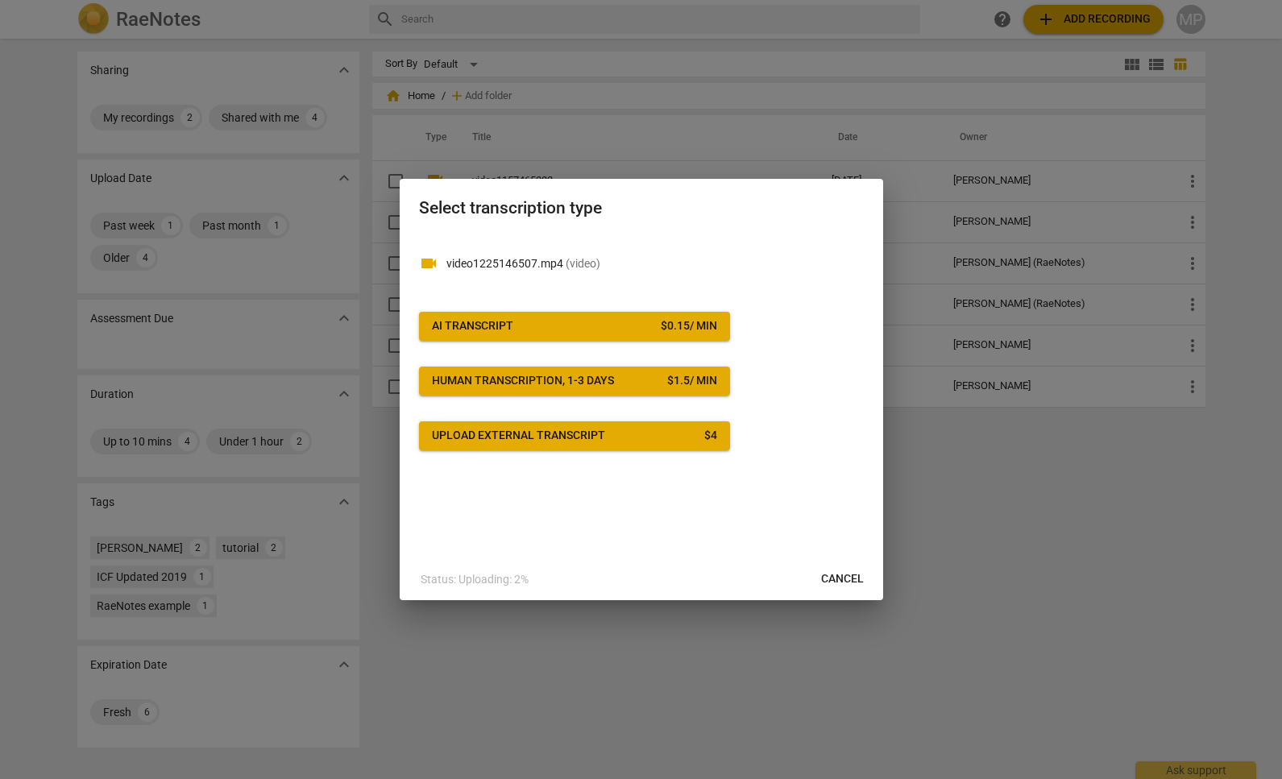
click at [621, 319] on span "AI Transcript $ 0.15 / min" at bounding box center [574, 326] width 285 height 16
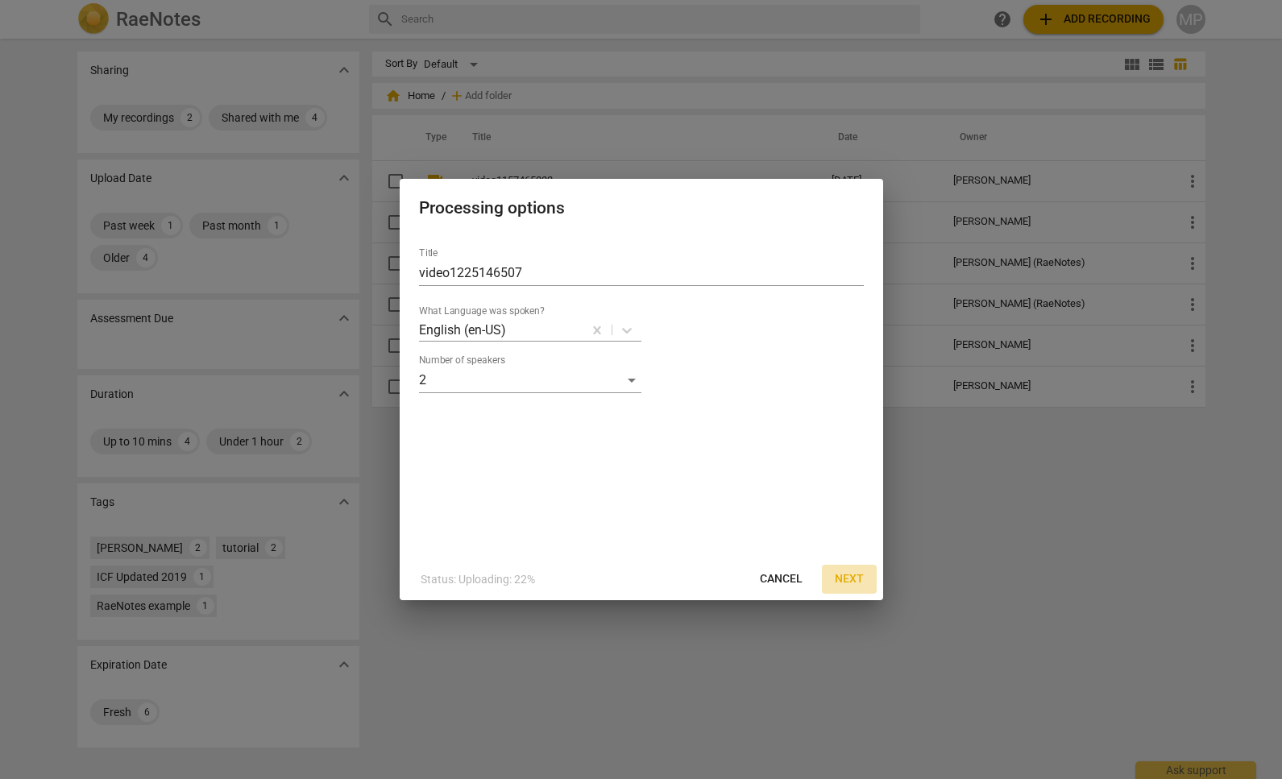
click at [852, 577] on span "Next" at bounding box center [849, 579] width 29 height 16
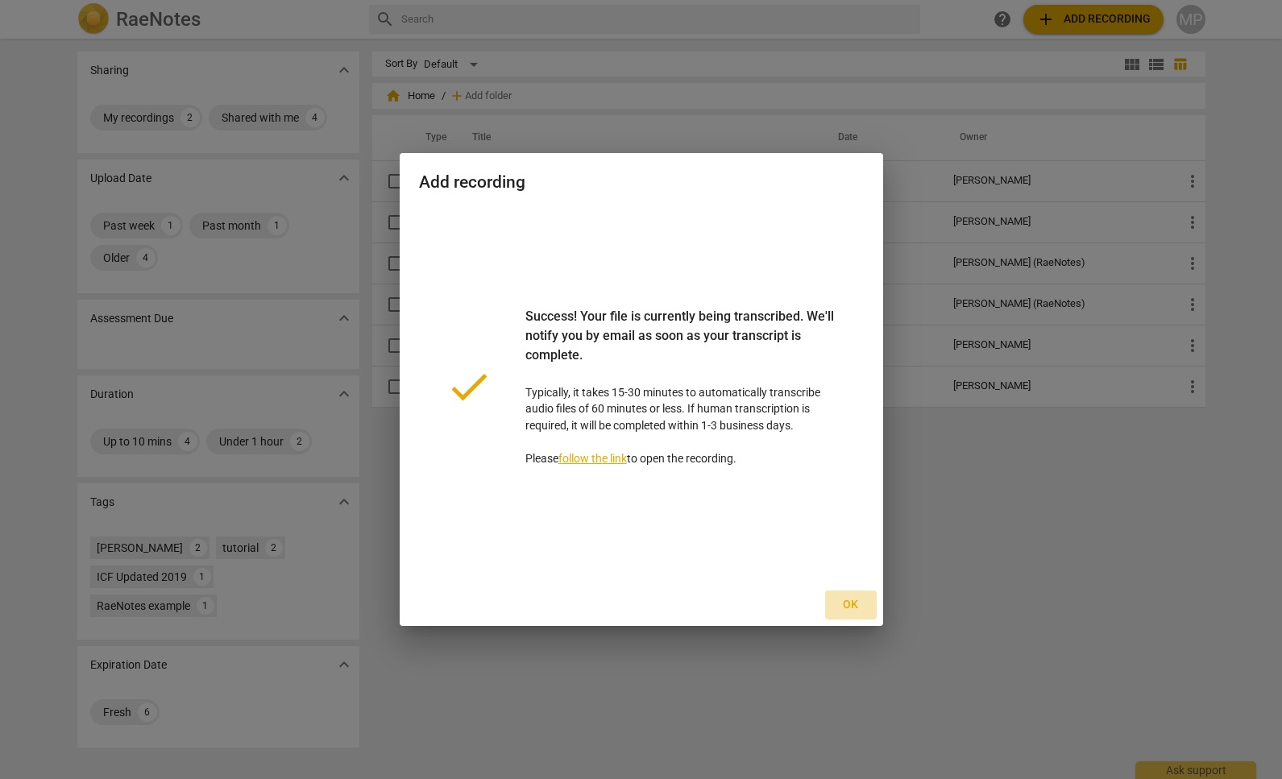
click at [851, 607] on span "Ok" at bounding box center [851, 605] width 26 height 16
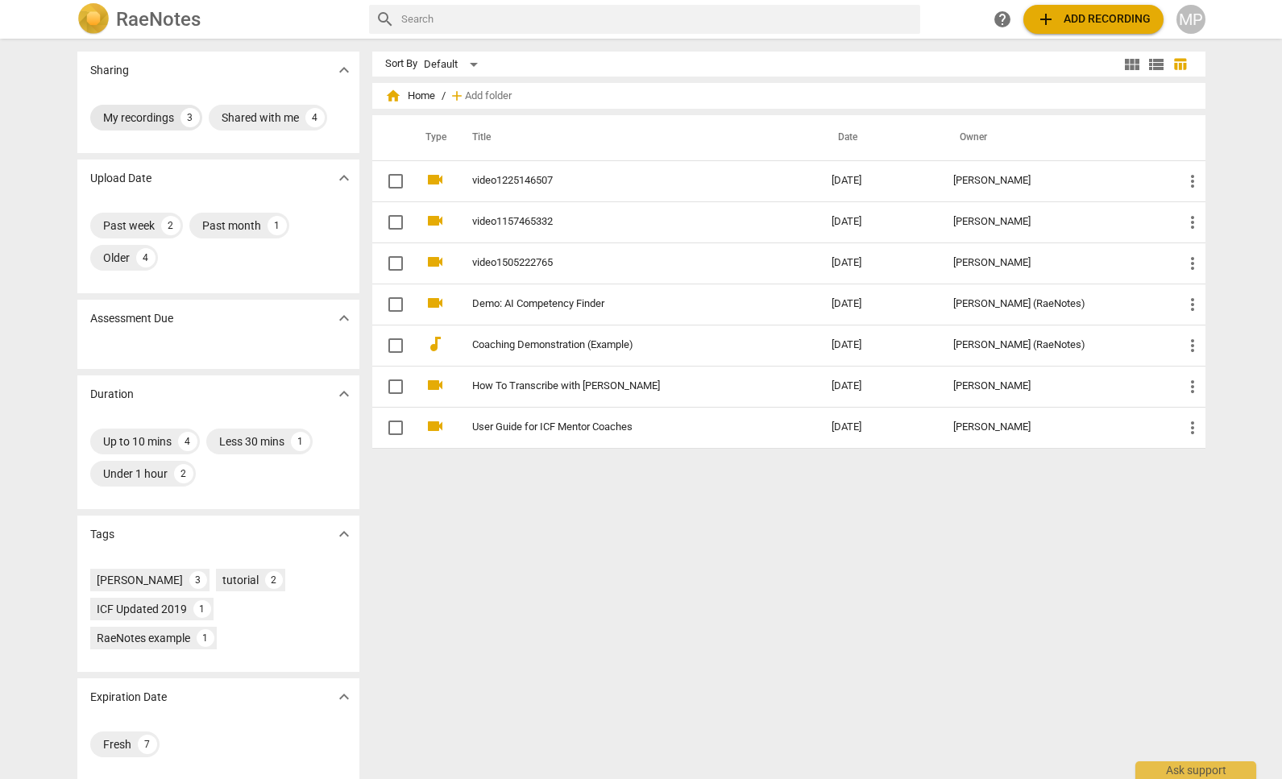
click at [123, 115] on div "My recordings" at bounding box center [138, 118] width 71 height 16
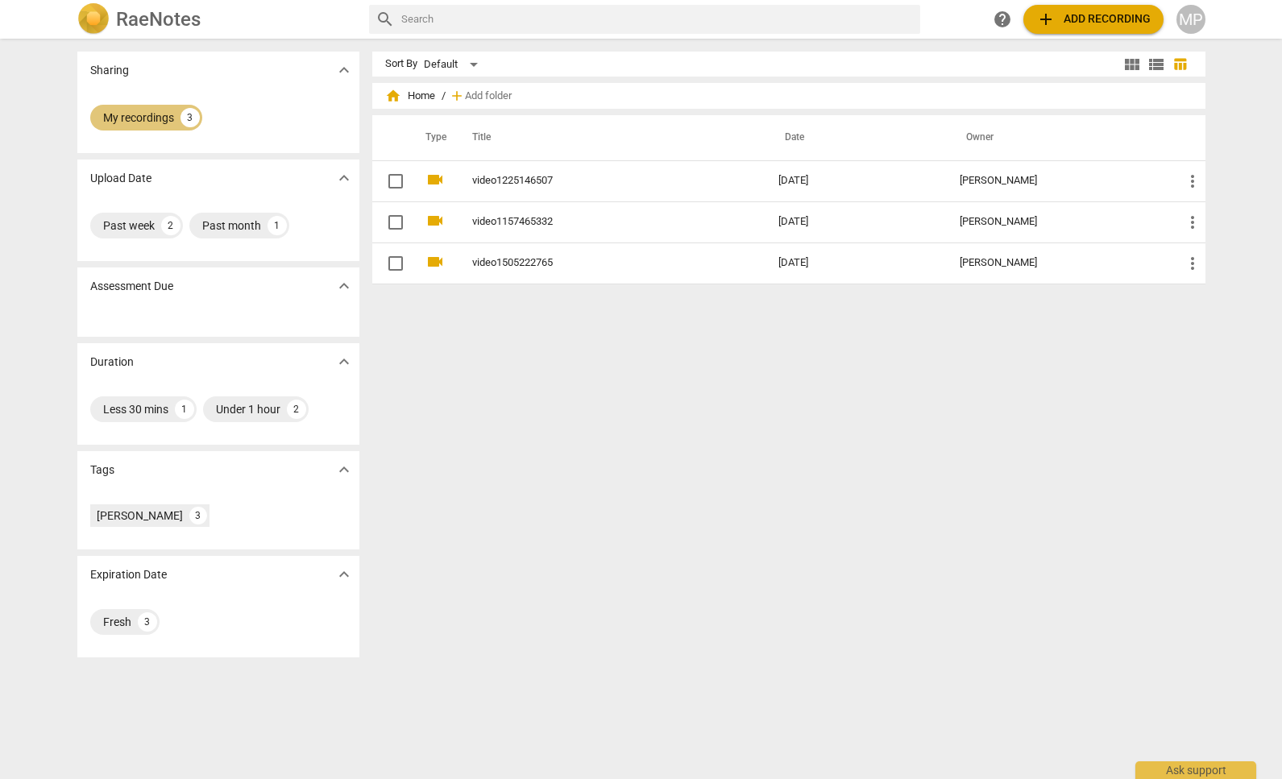
click at [123, 115] on div "My recordings" at bounding box center [138, 118] width 71 height 16
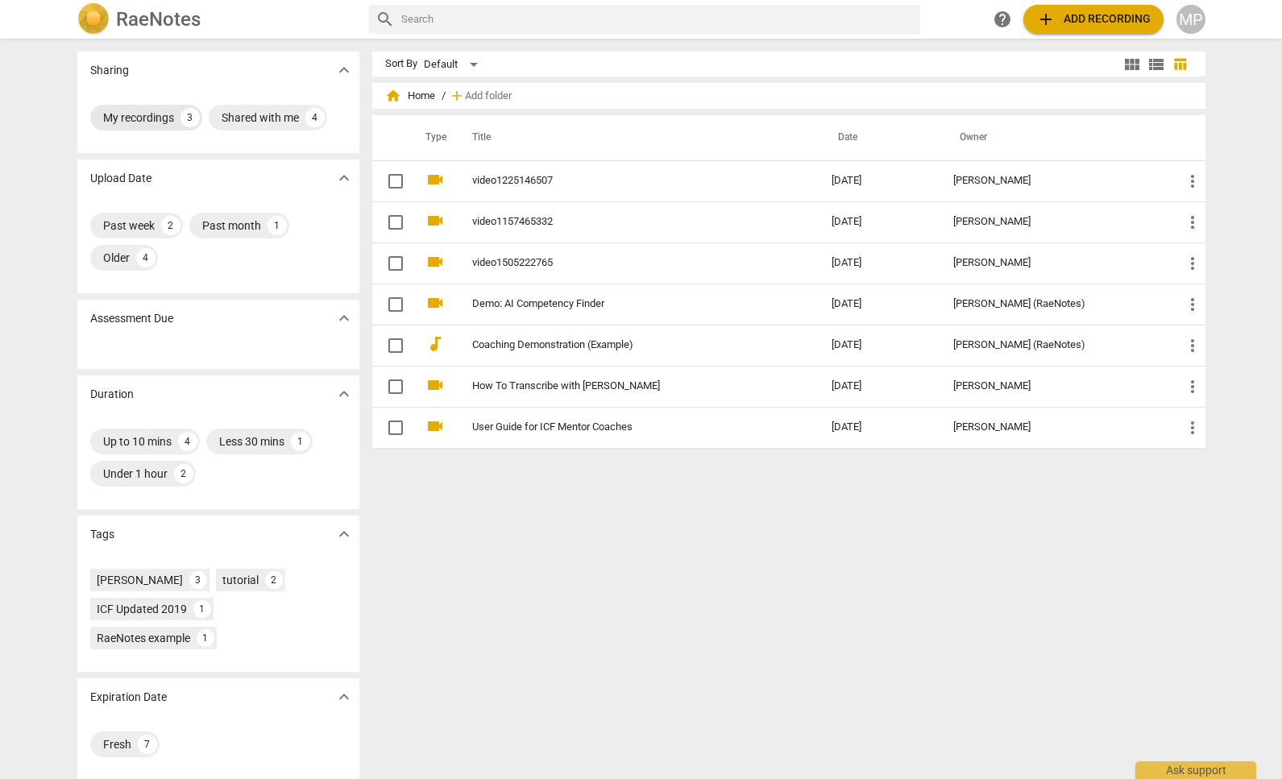
click at [123, 115] on div "My recordings" at bounding box center [138, 118] width 71 height 16
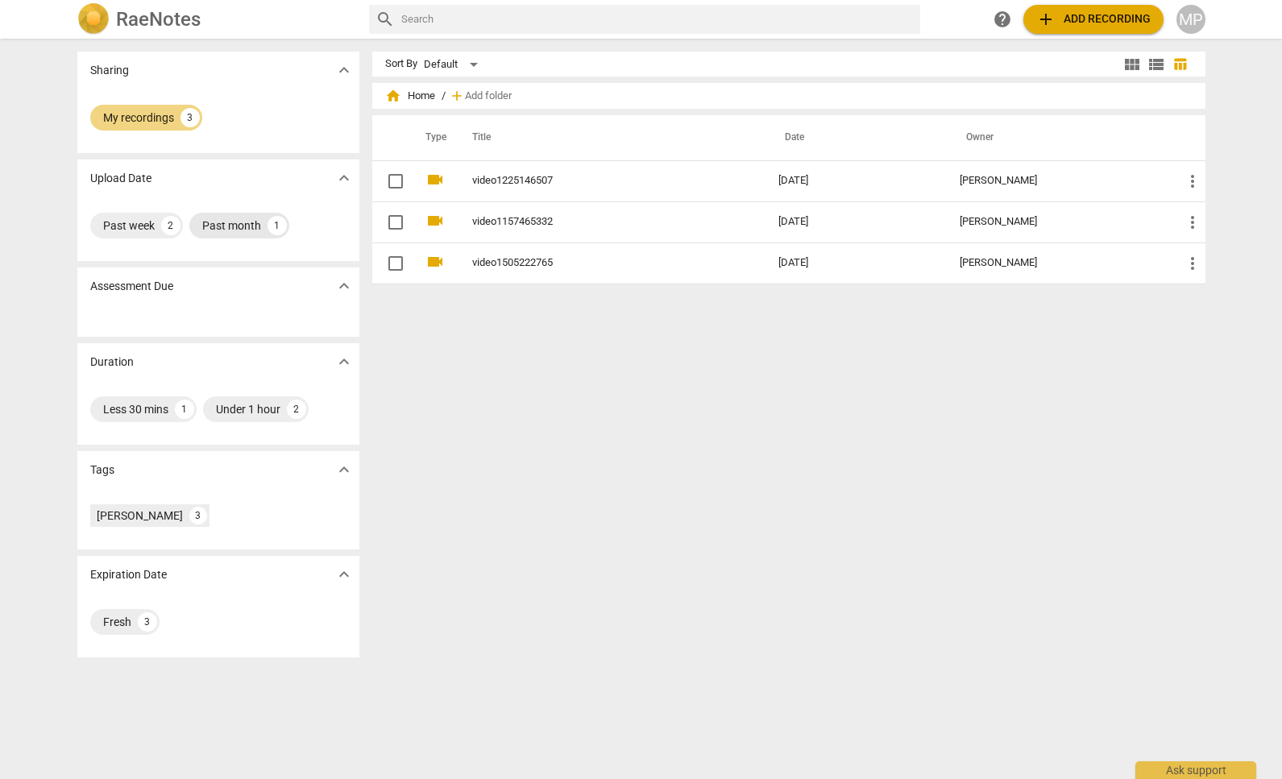
click at [226, 227] on div "Past month" at bounding box center [231, 226] width 59 height 16
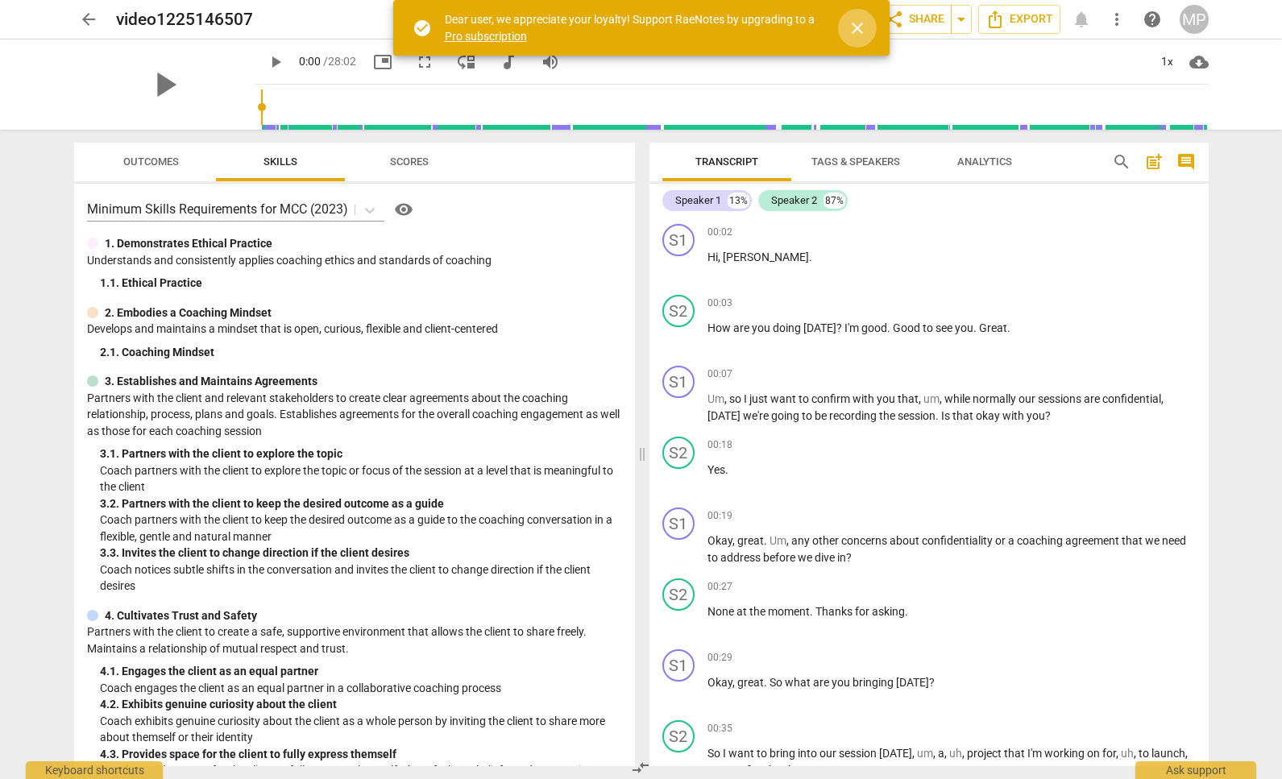
click at [858, 29] on span "close" at bounding box center [857, 28] width 19 height 19
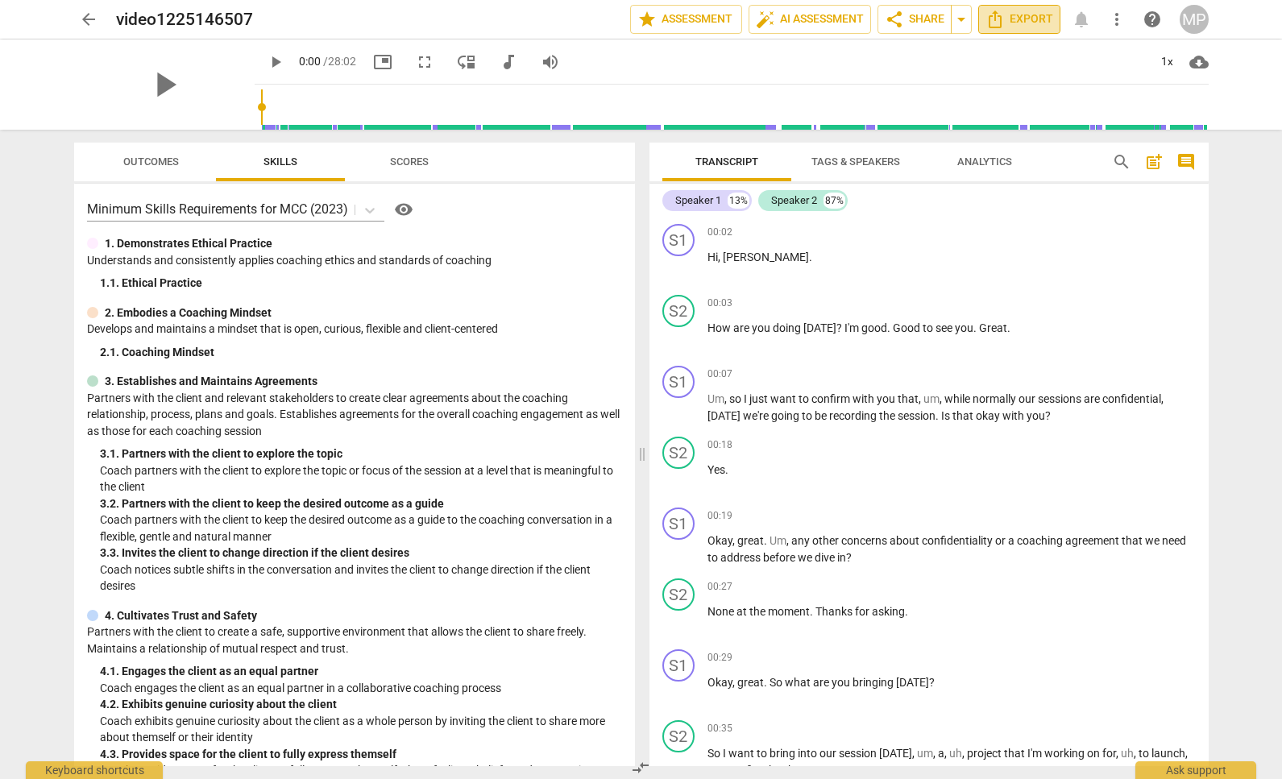
click at [993, 13] on icon "Export" at bounding box center [995, 19] width 13 height 18
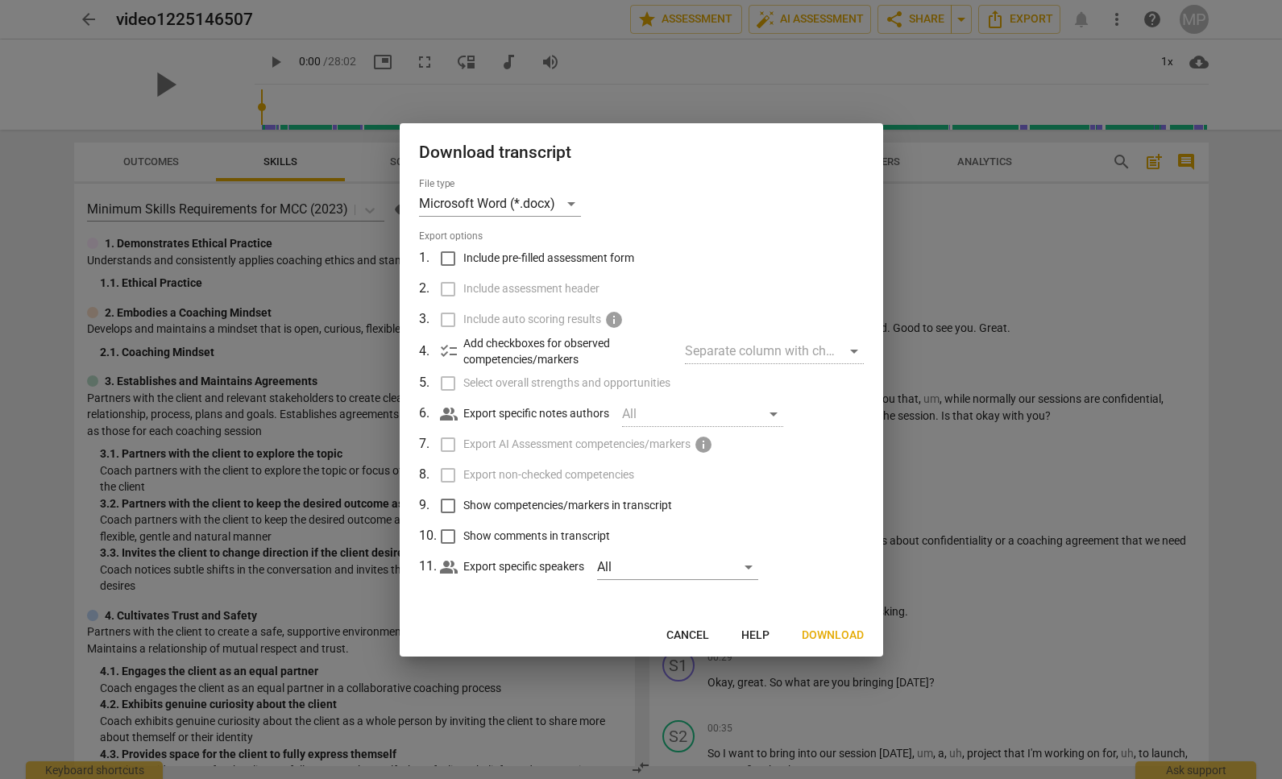
click at [842, 632] on span "Download" at bounding box center [833, 636] width 62 height 16
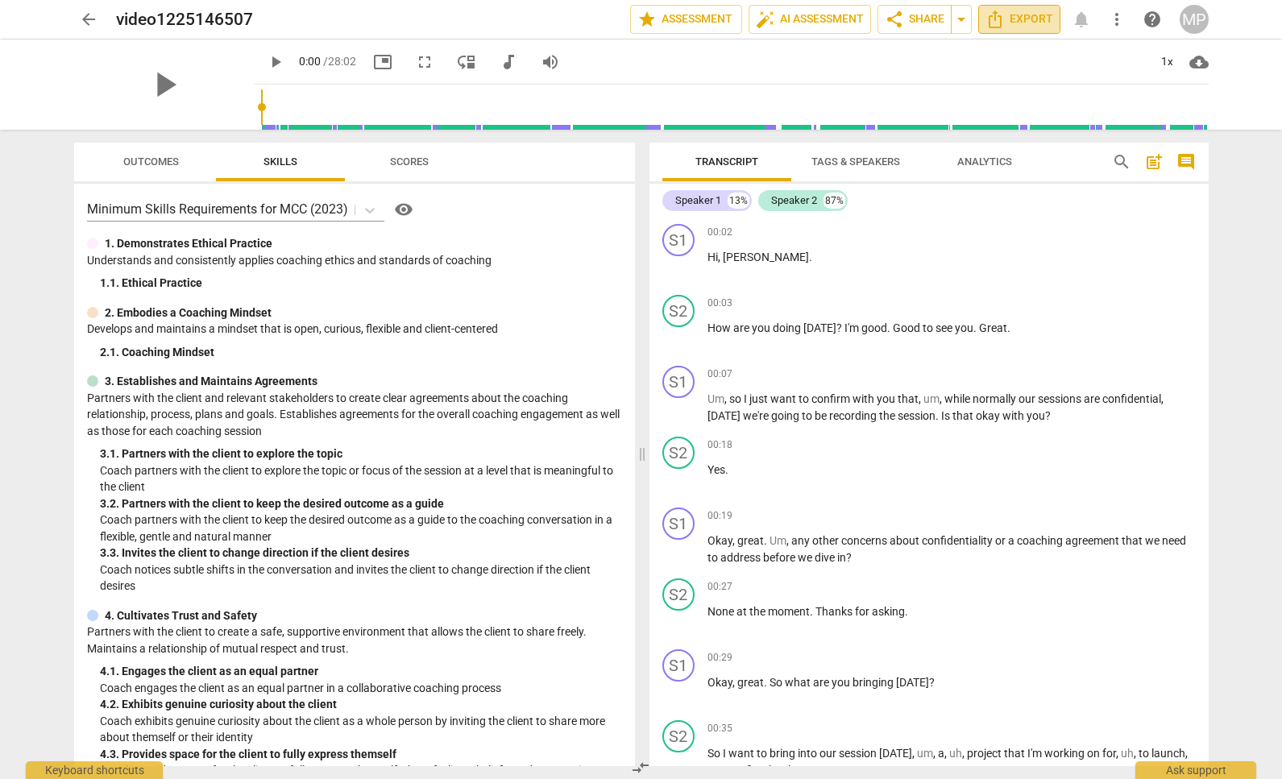
click at [996, 7] on button "Export" at bounding box center [1019, 19] width 82 height 29
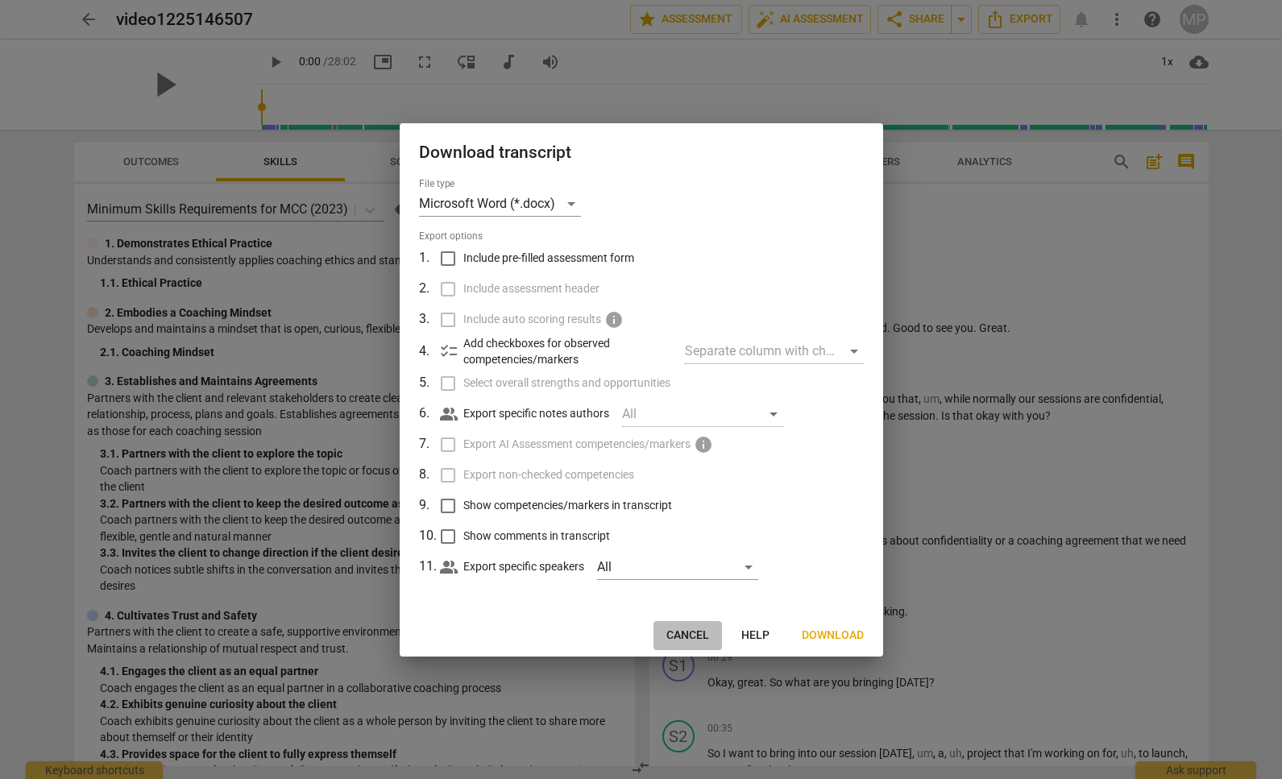
click at [682, 632] on span "Cancel" at bounding box center [687, 636] width 43 height 16
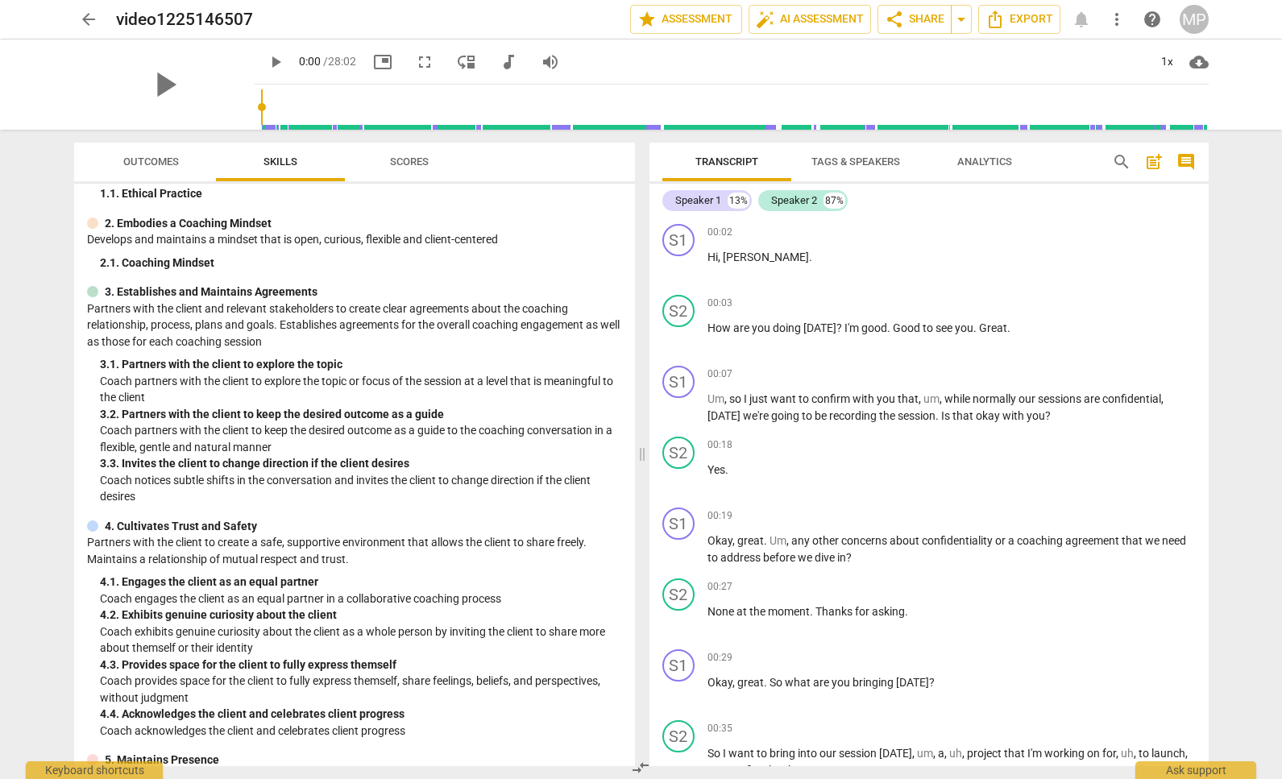
scroll to position [98, 0]
